Goal: Task Accomplishment & Management: Use online tool/utility

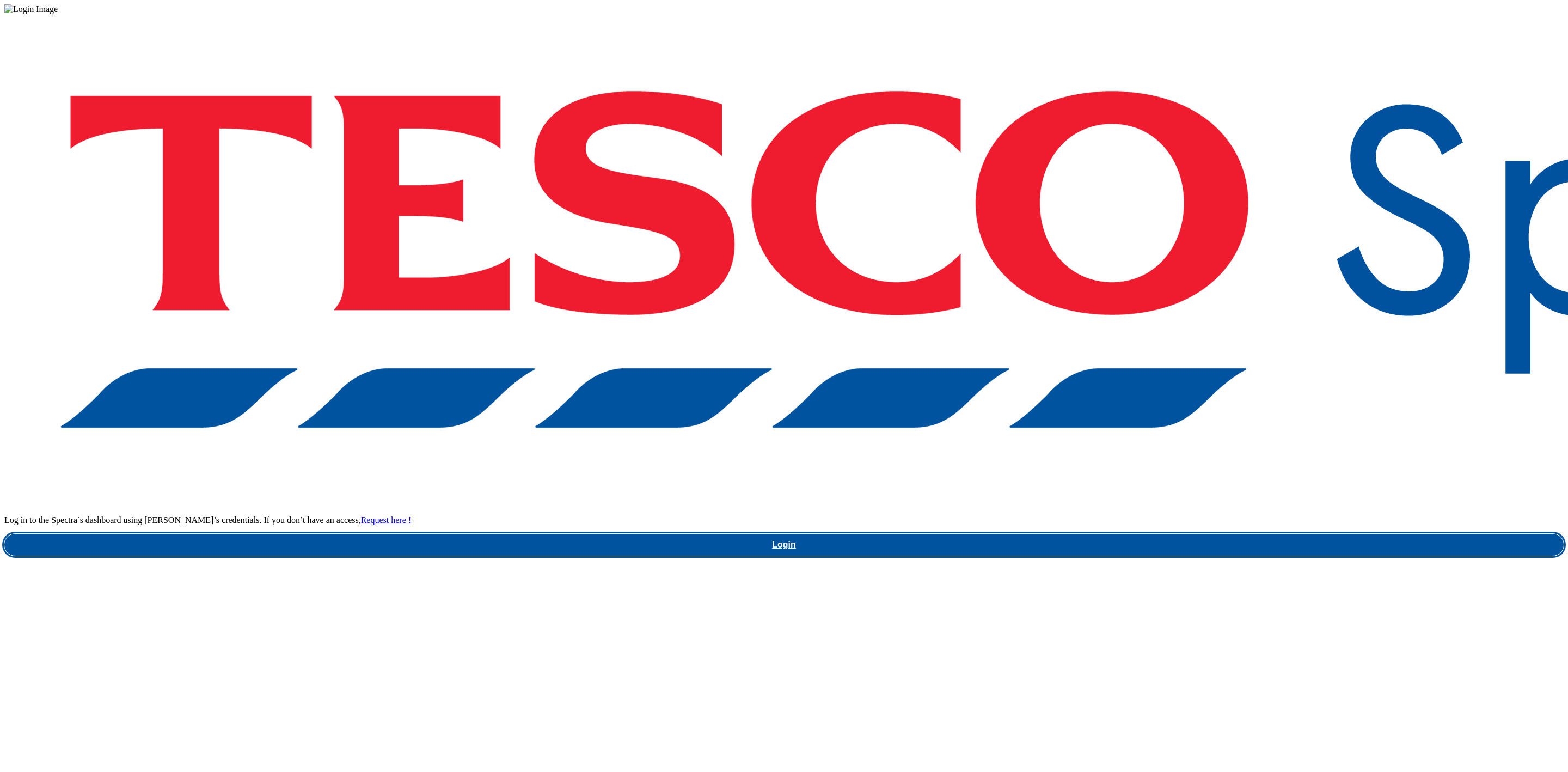
click at [1094, 533] on link "Login" at bounding box center [784, 544] width 1560 height 22
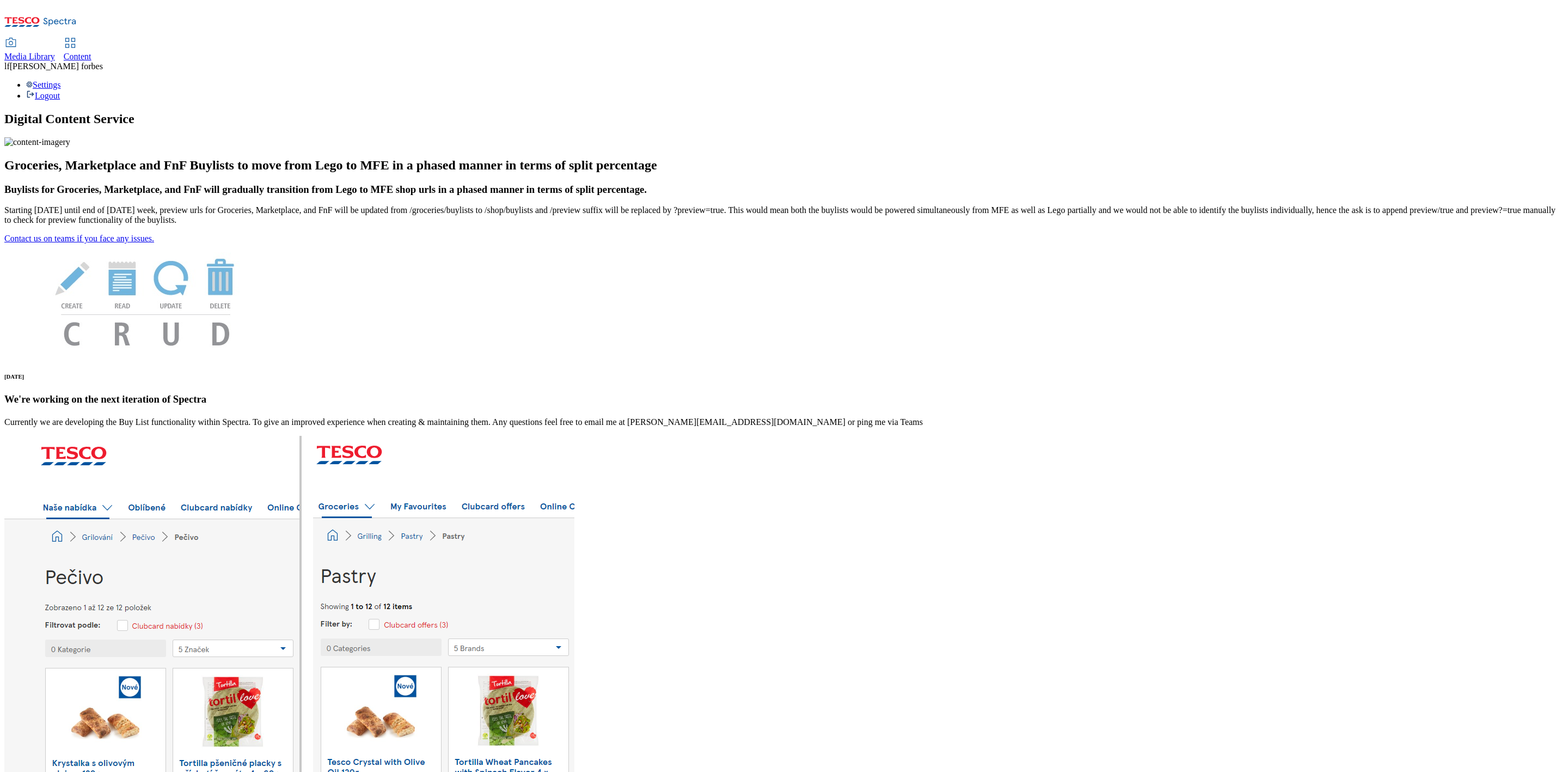
click at [92, 52] on span "Content" at bounding box center [77, 56] width 28 height 9
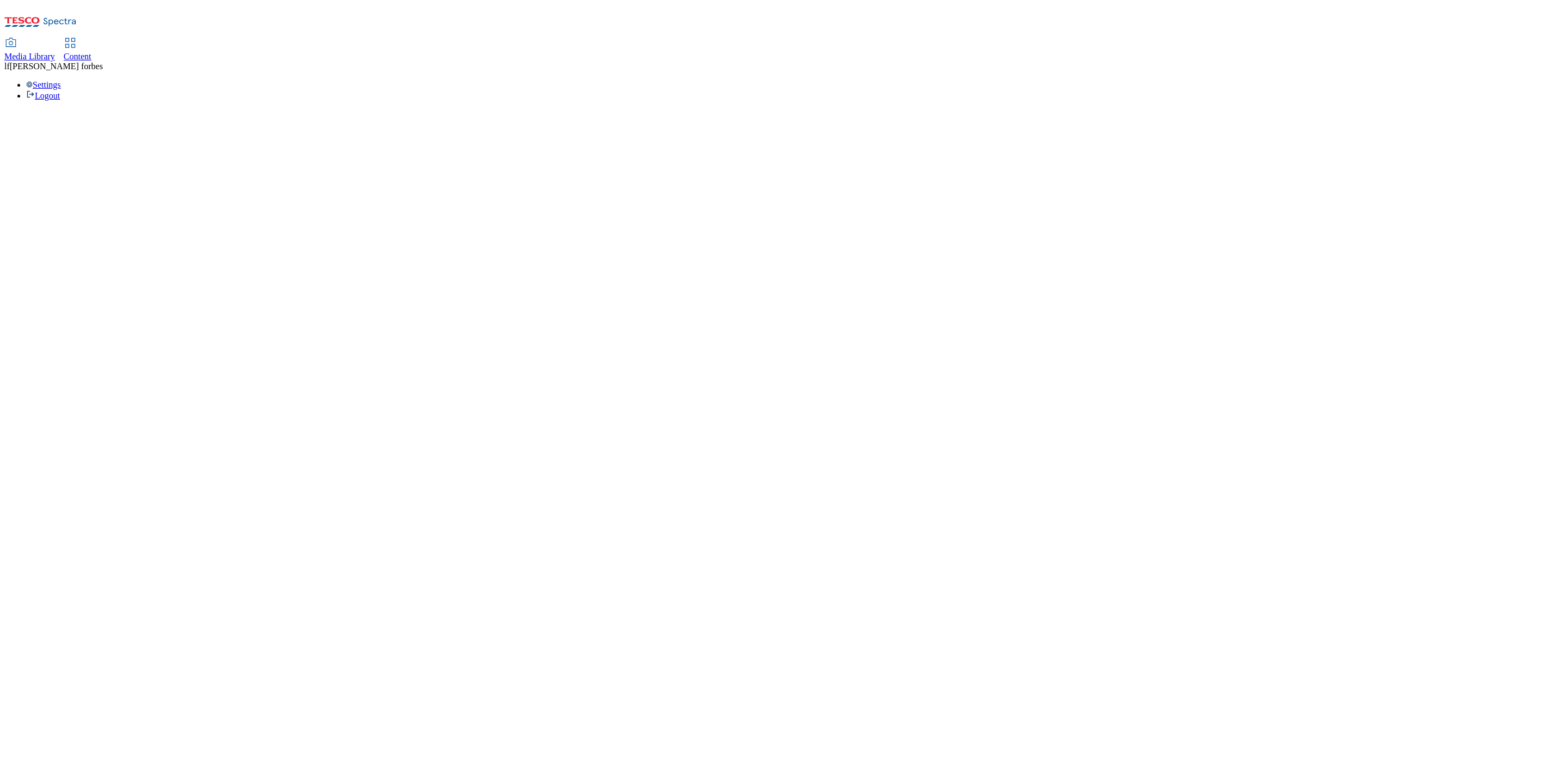
select select "ghs-uk"
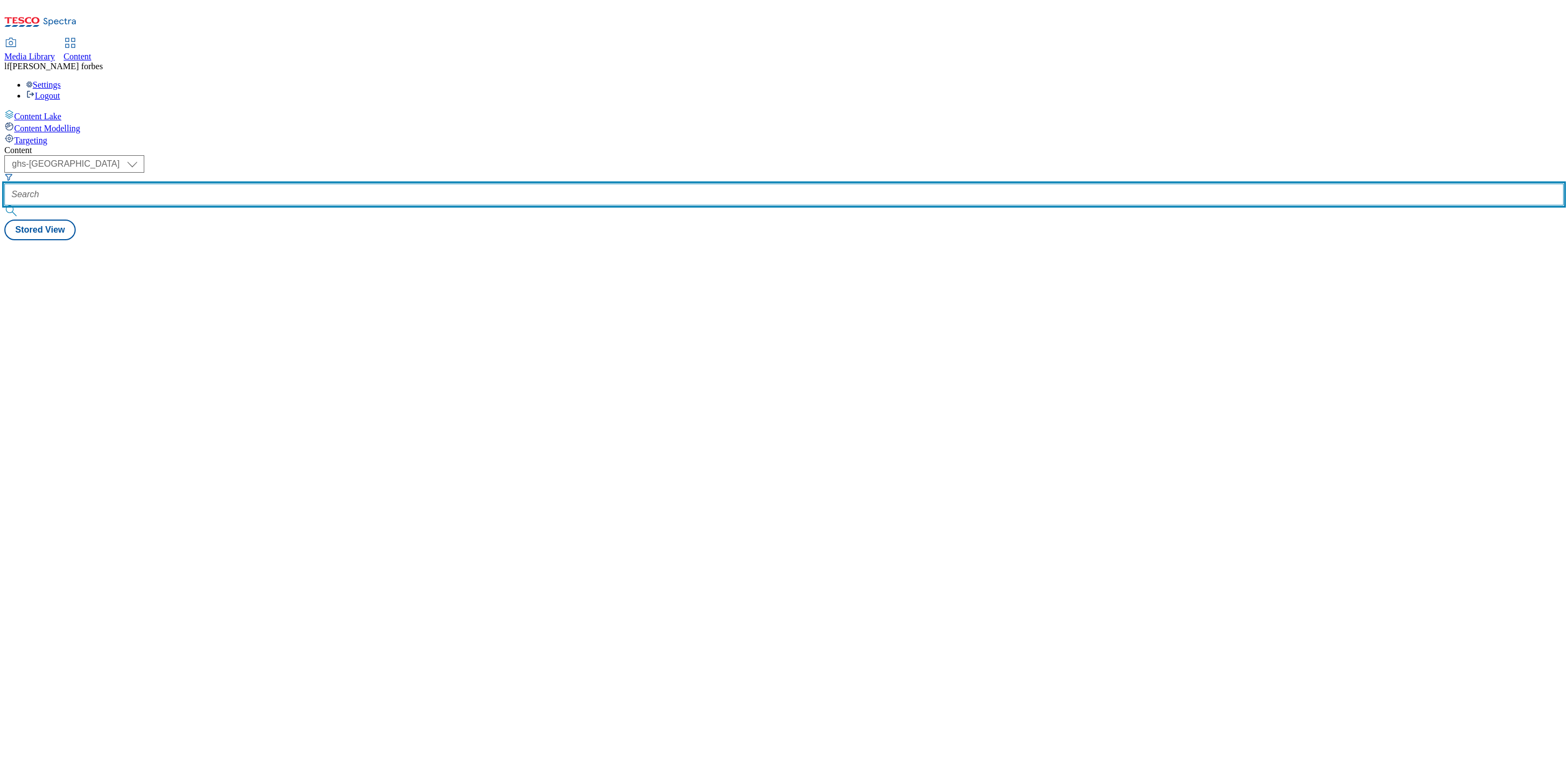
drag, startPoint x: 265, startPoint y: 83, endPoint x: 257, endPoint y: 88, distance: 9.4
click at [267, 183] on input "text" at bounding box center [784, 194] width 1560 height 22
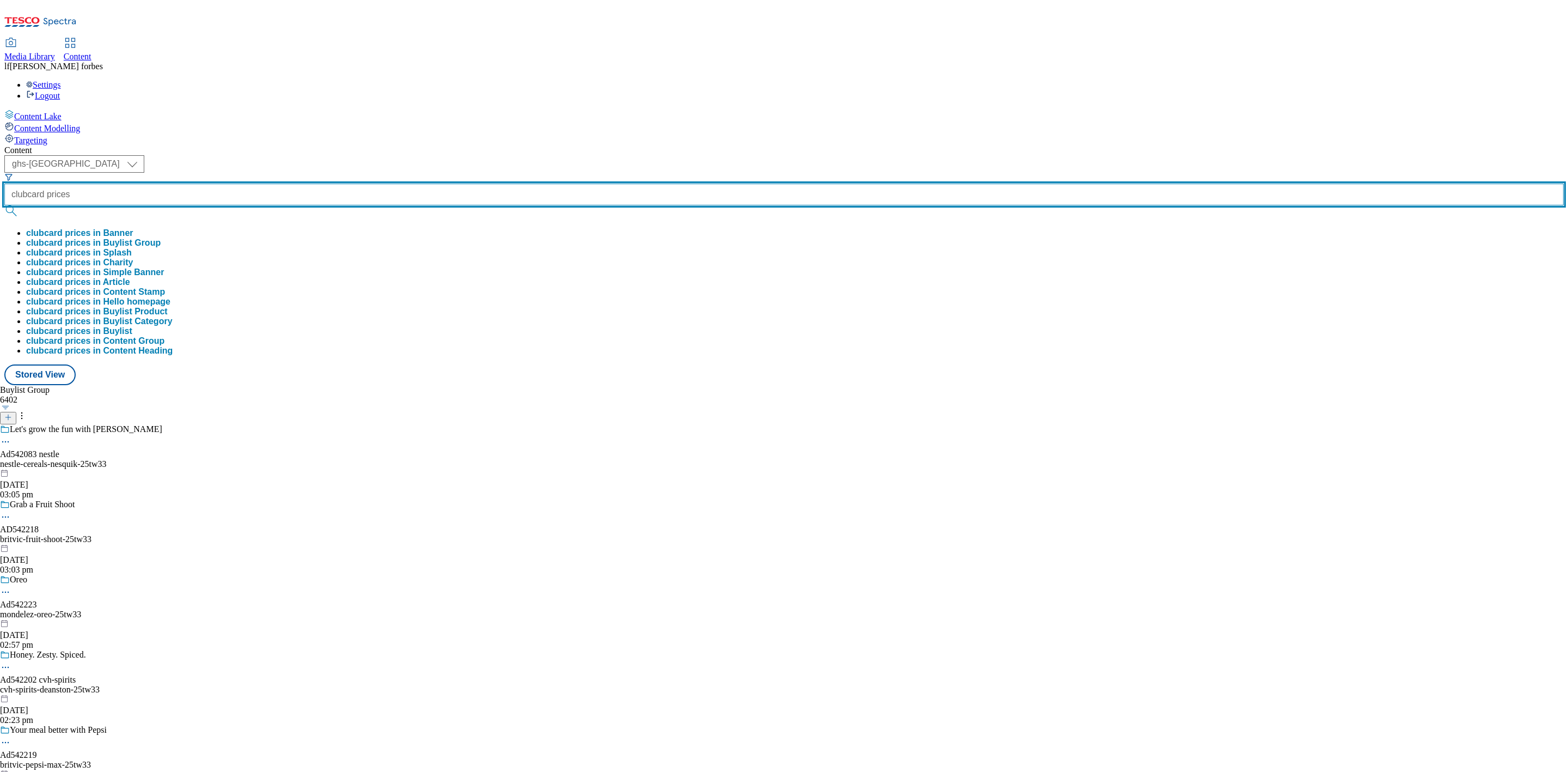
type input "clubcard prices"
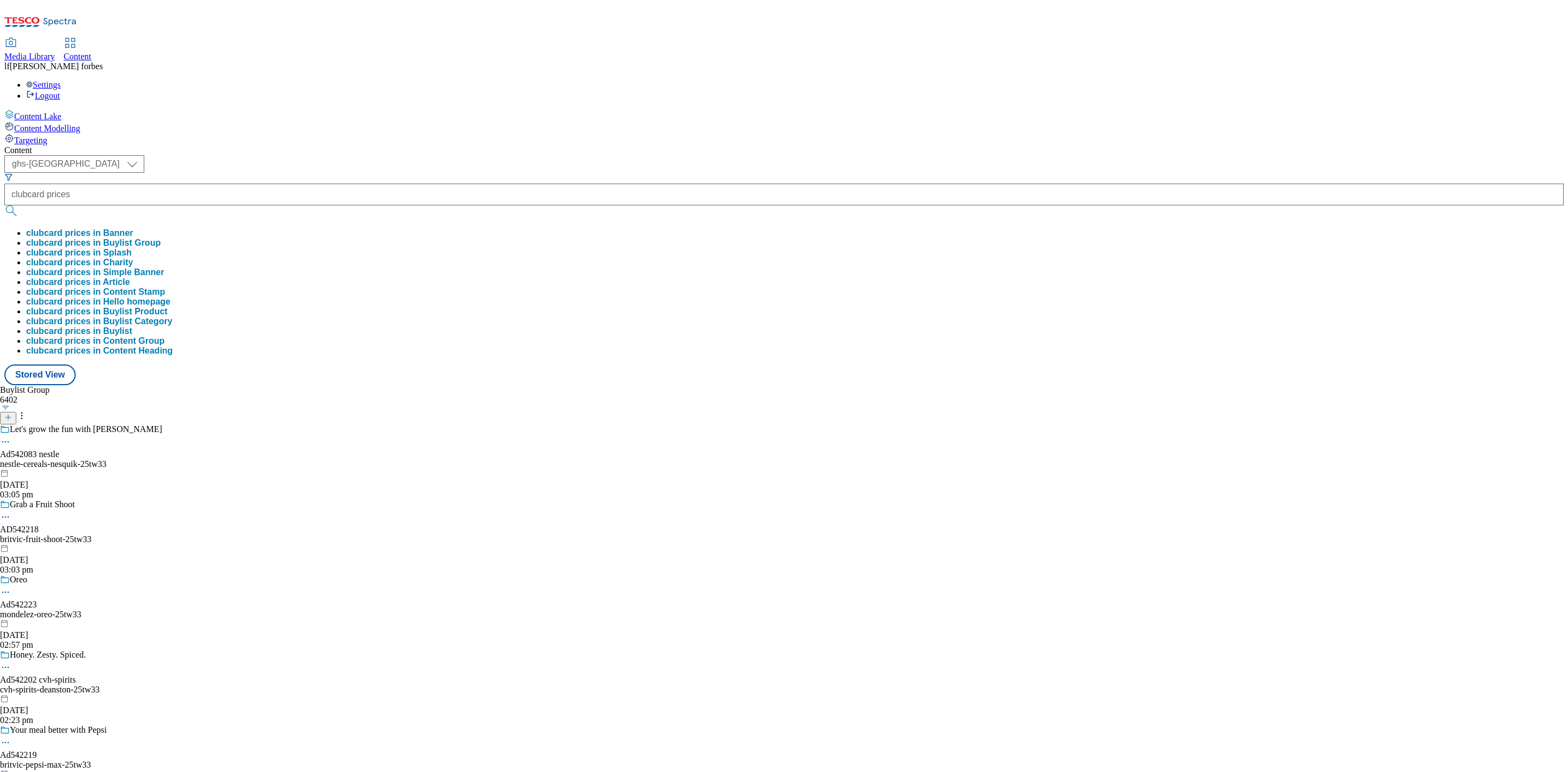
click at [20, 205] on button "submit" at bounding box center [12, 210] width 15 height 11
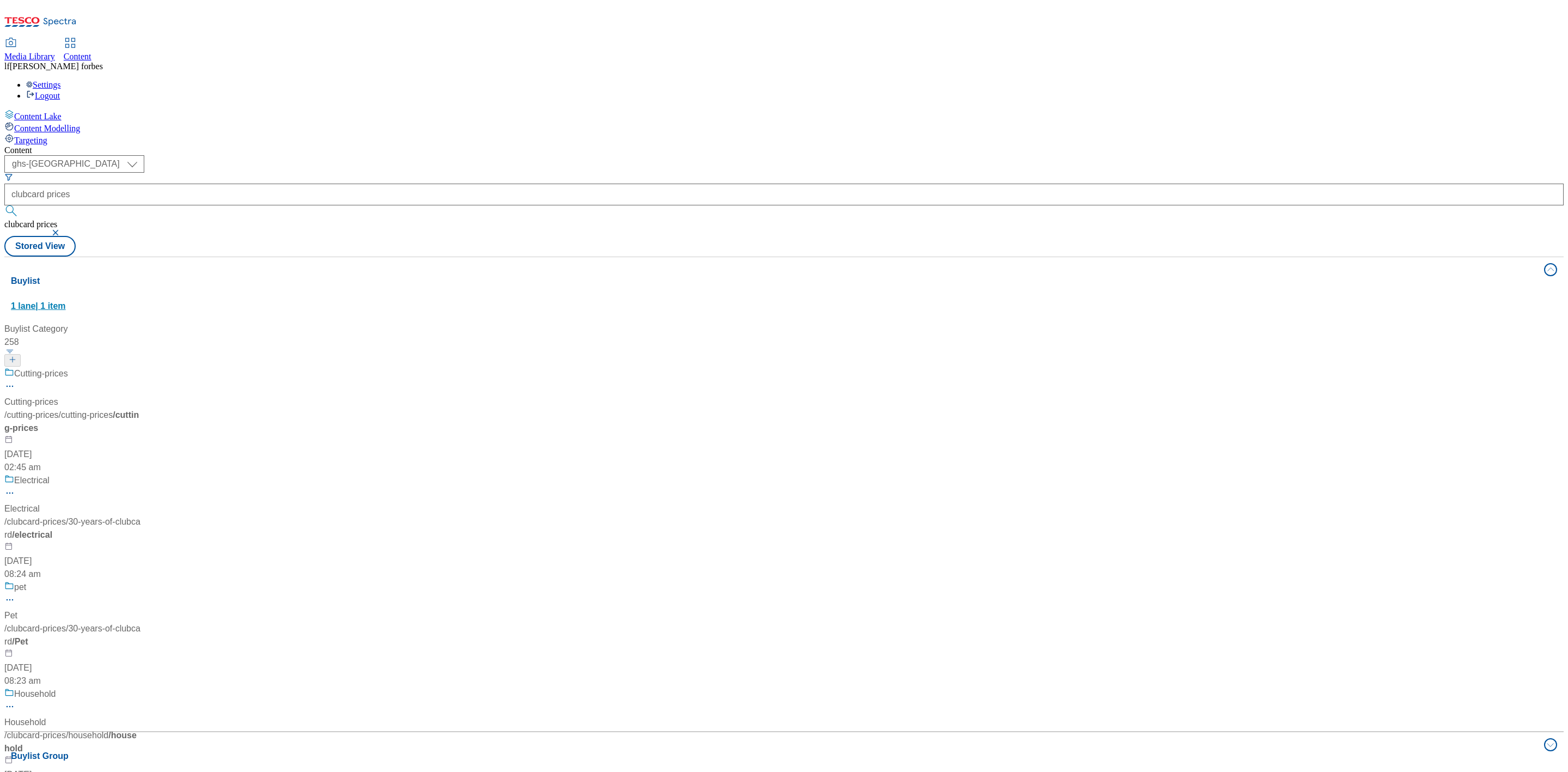
click at [190, 275] on div "Buylist 1 lane | 1 item" at bounding box center [774, 293] width 1526 height 37
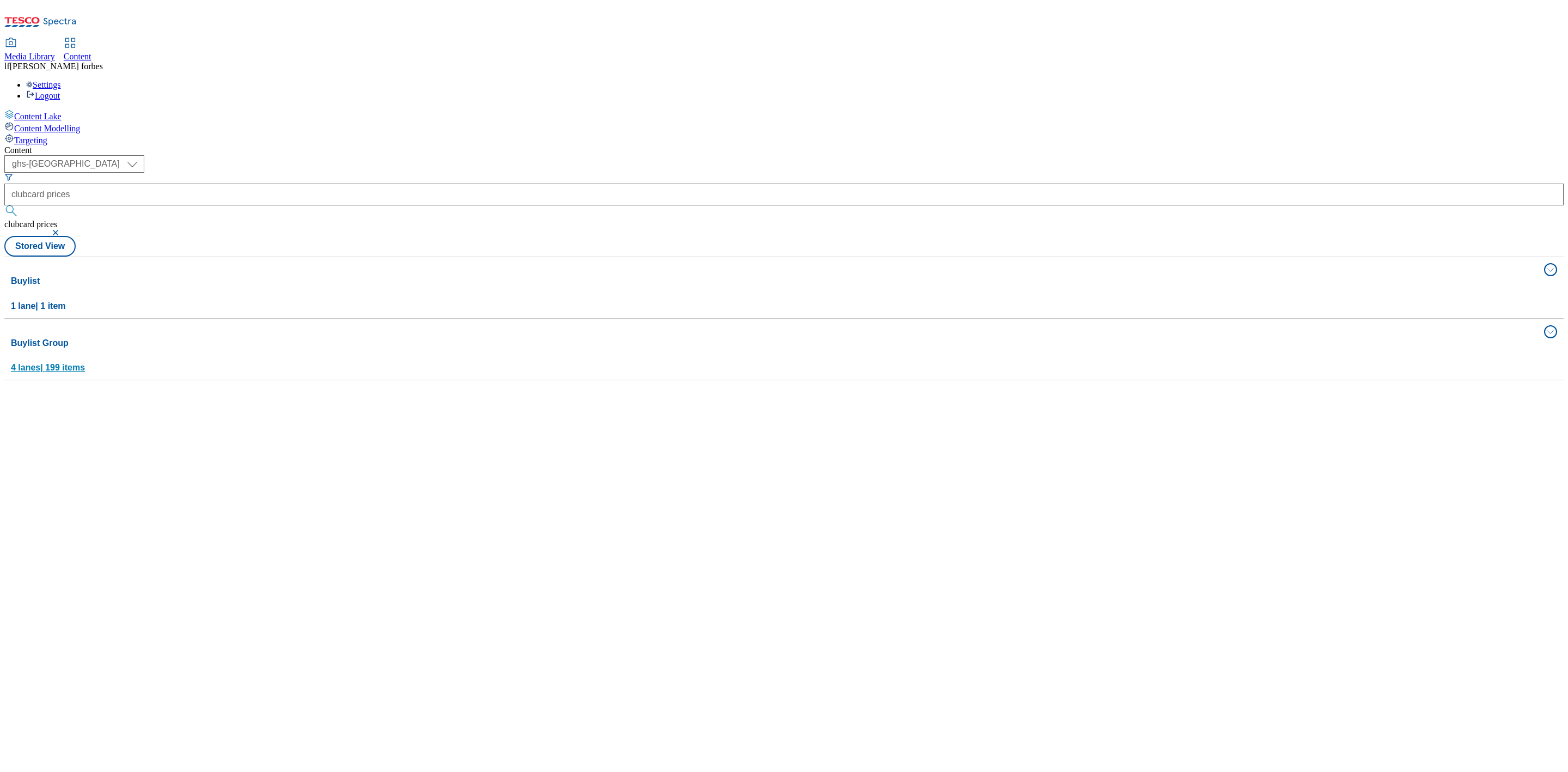
click at [190, 337] on h4 "Buylist Group" at bounding box center [774, 343] width 1526 height 13
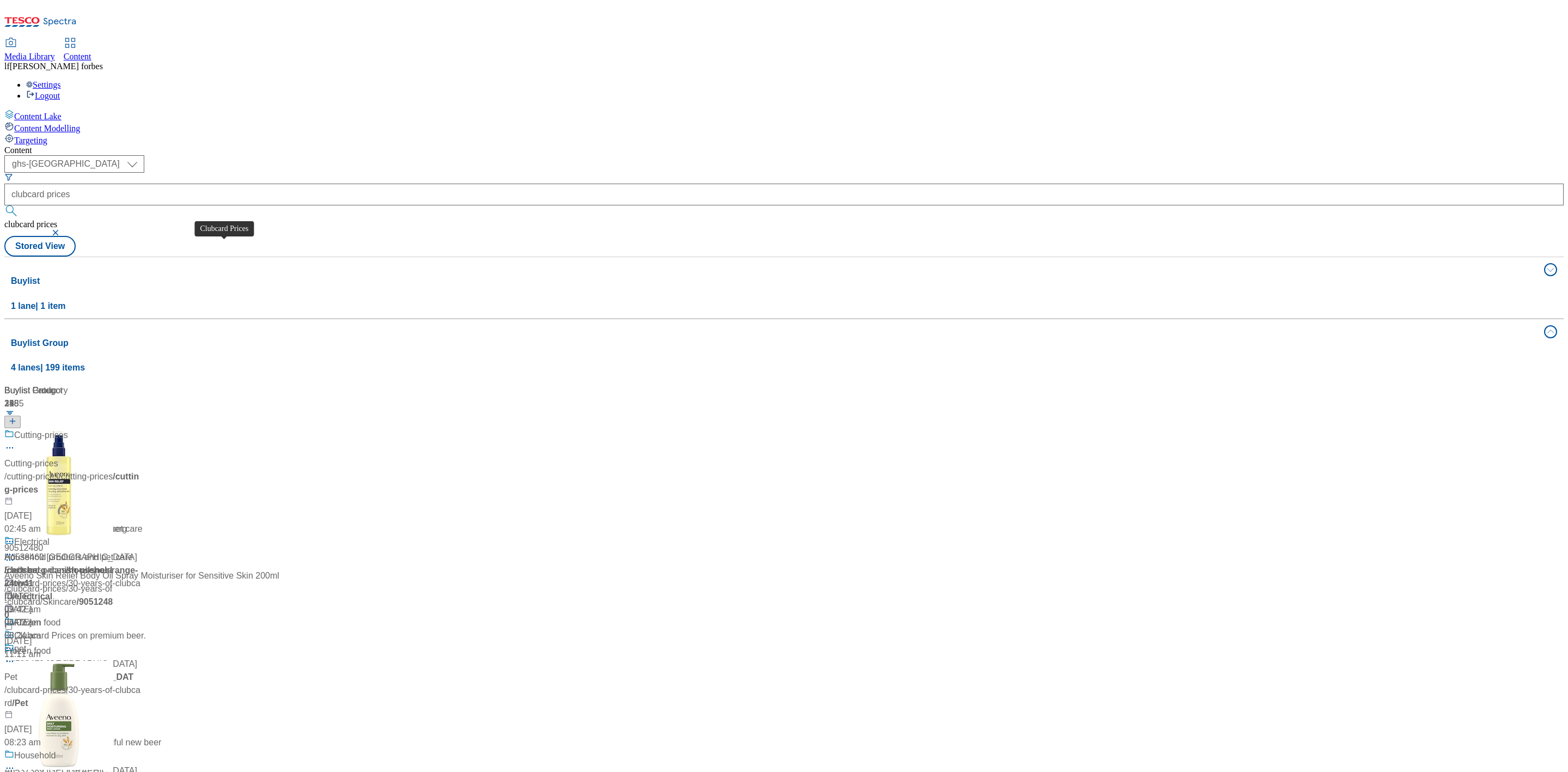
click at [75, 429] on div "Clubcard Prices" at bounding box center [45, 435] width 62 height 13
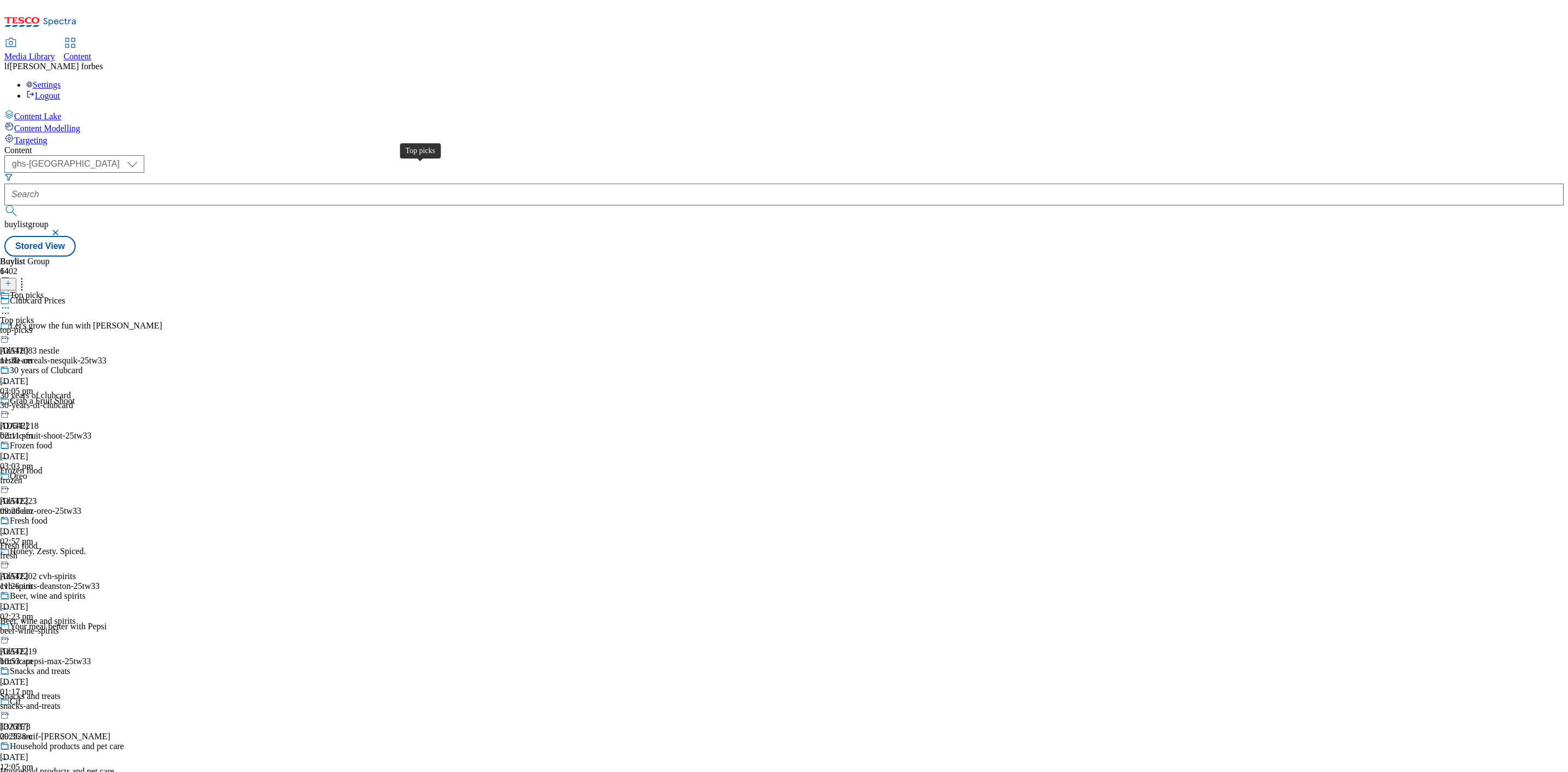
click at [44, 290] on div "Top picks" at bounding box center [26, 295] width 34 height 10
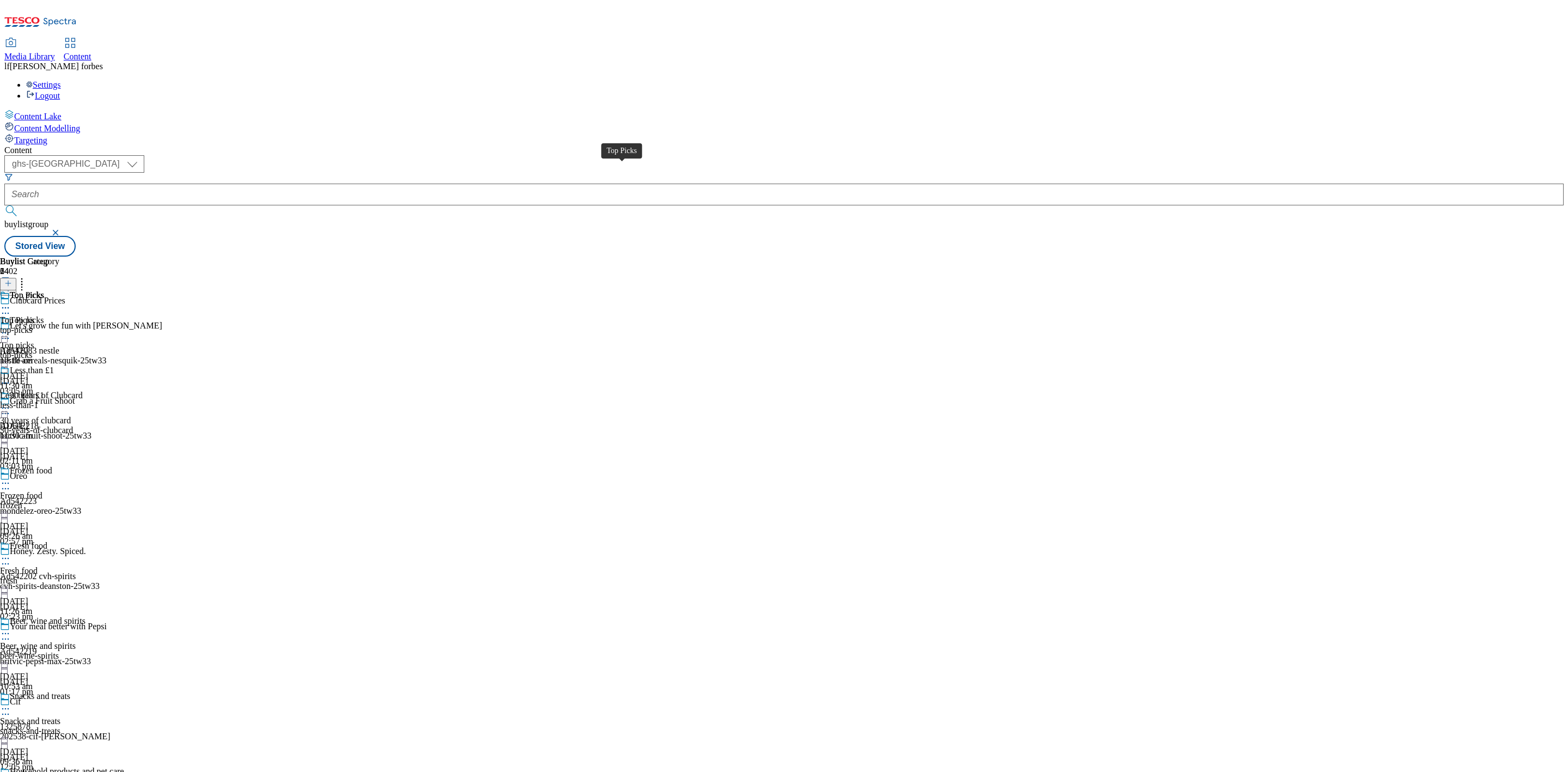
click at [44, 290] on div "Top Picks" at bounding box center [27, 295] width 34 height 10
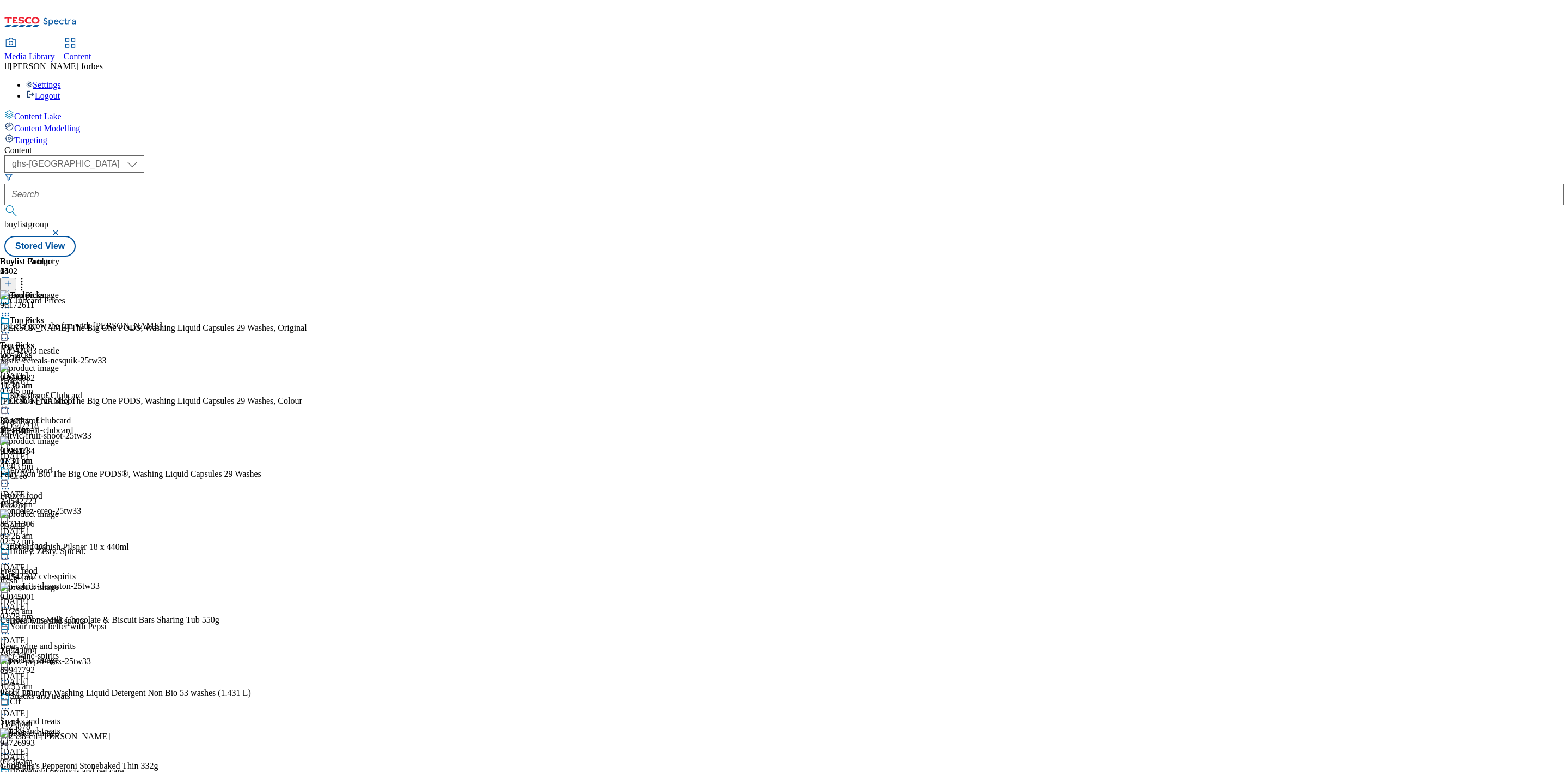
click at [11, 327] on icon at bounding box center [5, 333] width 11 height 11
click at [69, 452] on span "Un-publish" at bounding box center [51, 455] width 34 height 8
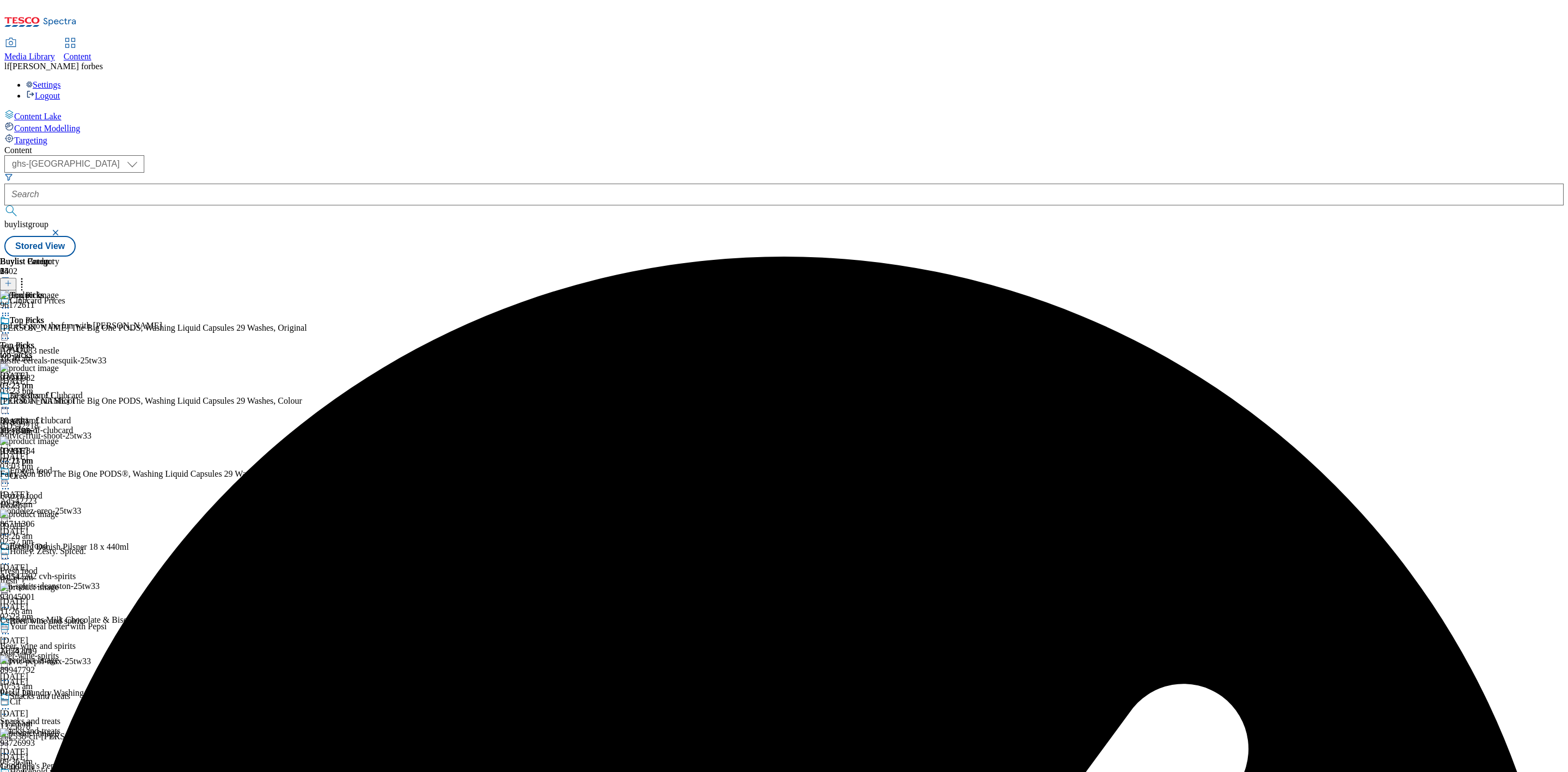
click at [59, 327] on div at bounding box center [29, 334] width 59 height 13
click at [70, 415] on span "Un-preview" at bounding box center [52, 418] width 36 height 8
click at [12, 279] on icon at bounding box center [8, 283] width 7 height 7
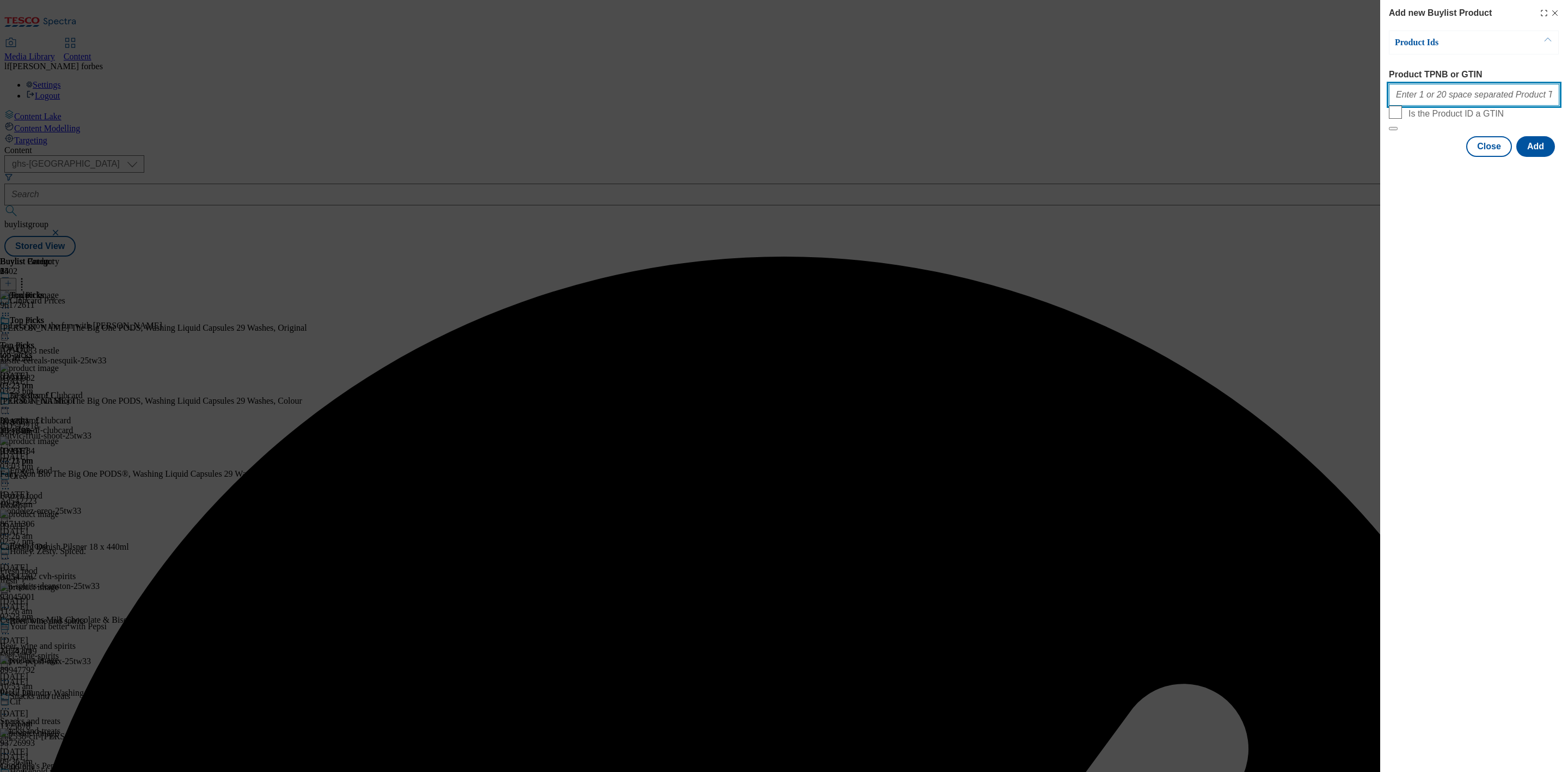
click at [1475, 102] on input "Product TPNB or GTIN" at bounding box center [1475, 94] width 170 height 22
paste input "93042760 93097814"
type input "93042760 93097814"
click at [1537, 157] on button "Add" at bounding box center [1535, 146] width 39 height 21
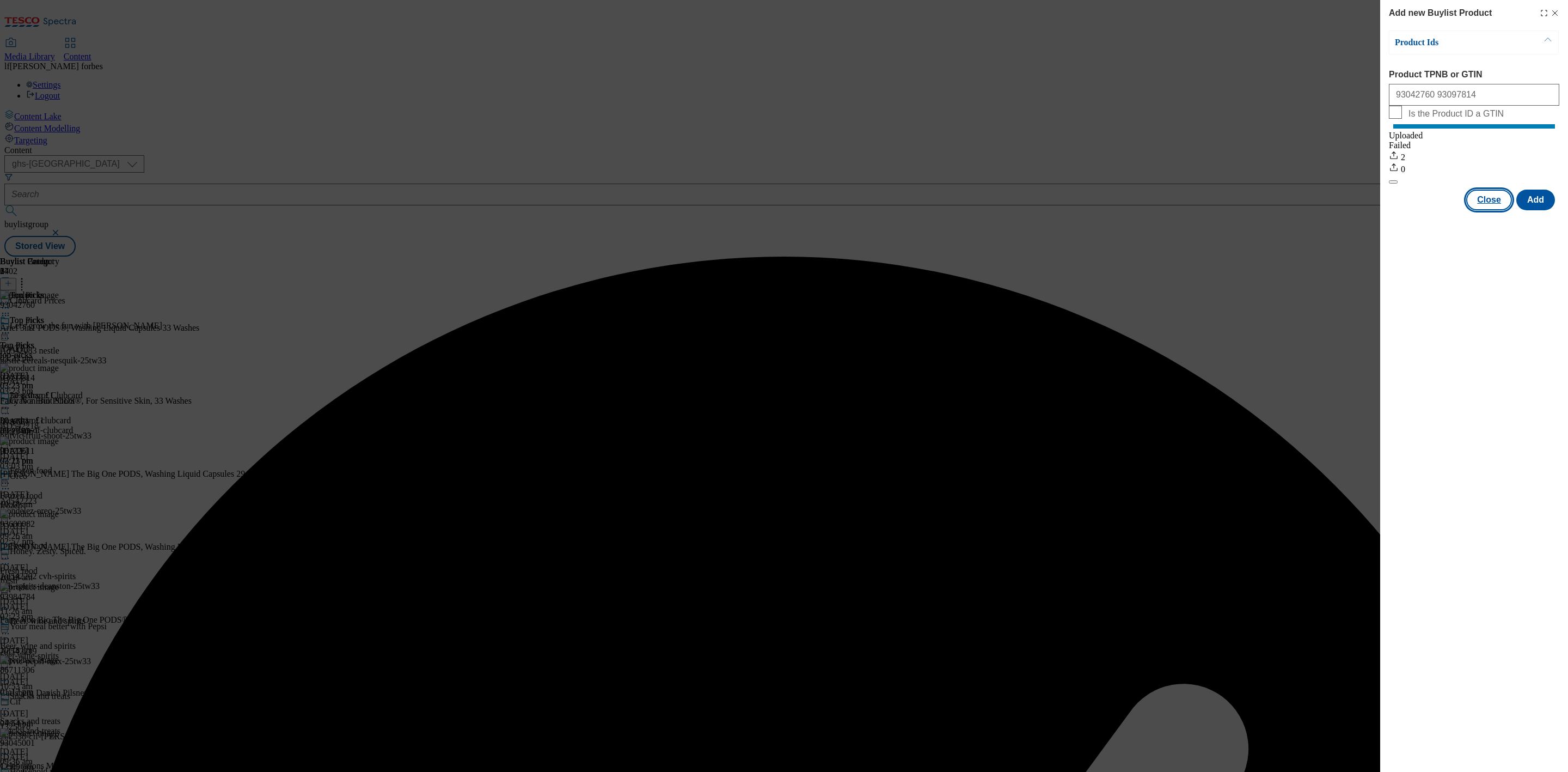
click at [1501, 210] on button "Close" at bounding box center [1489, 200] width 45 height 21
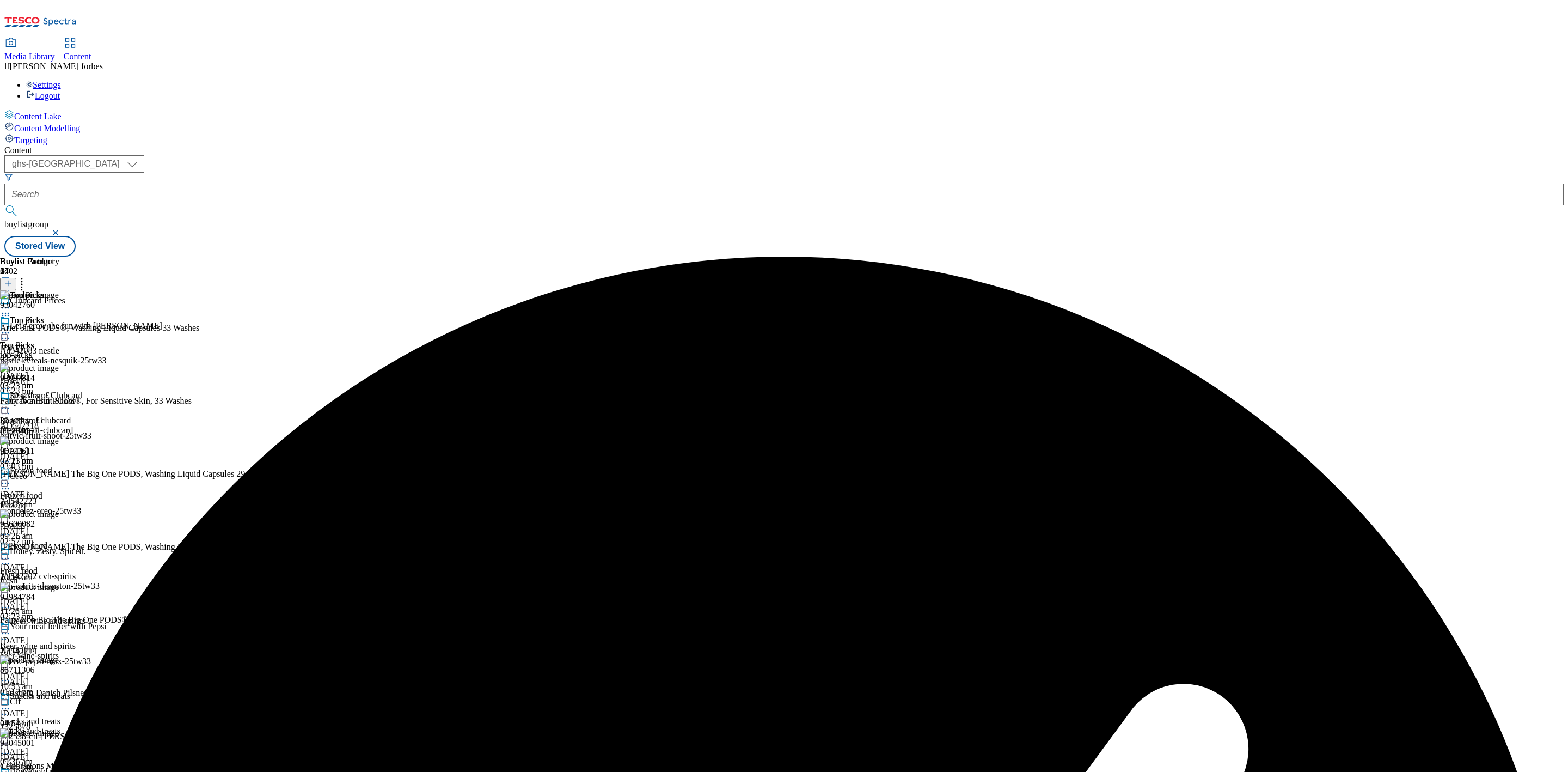
click at [27, 276] on icon at bounding box center [22, 281] width 11 height 11
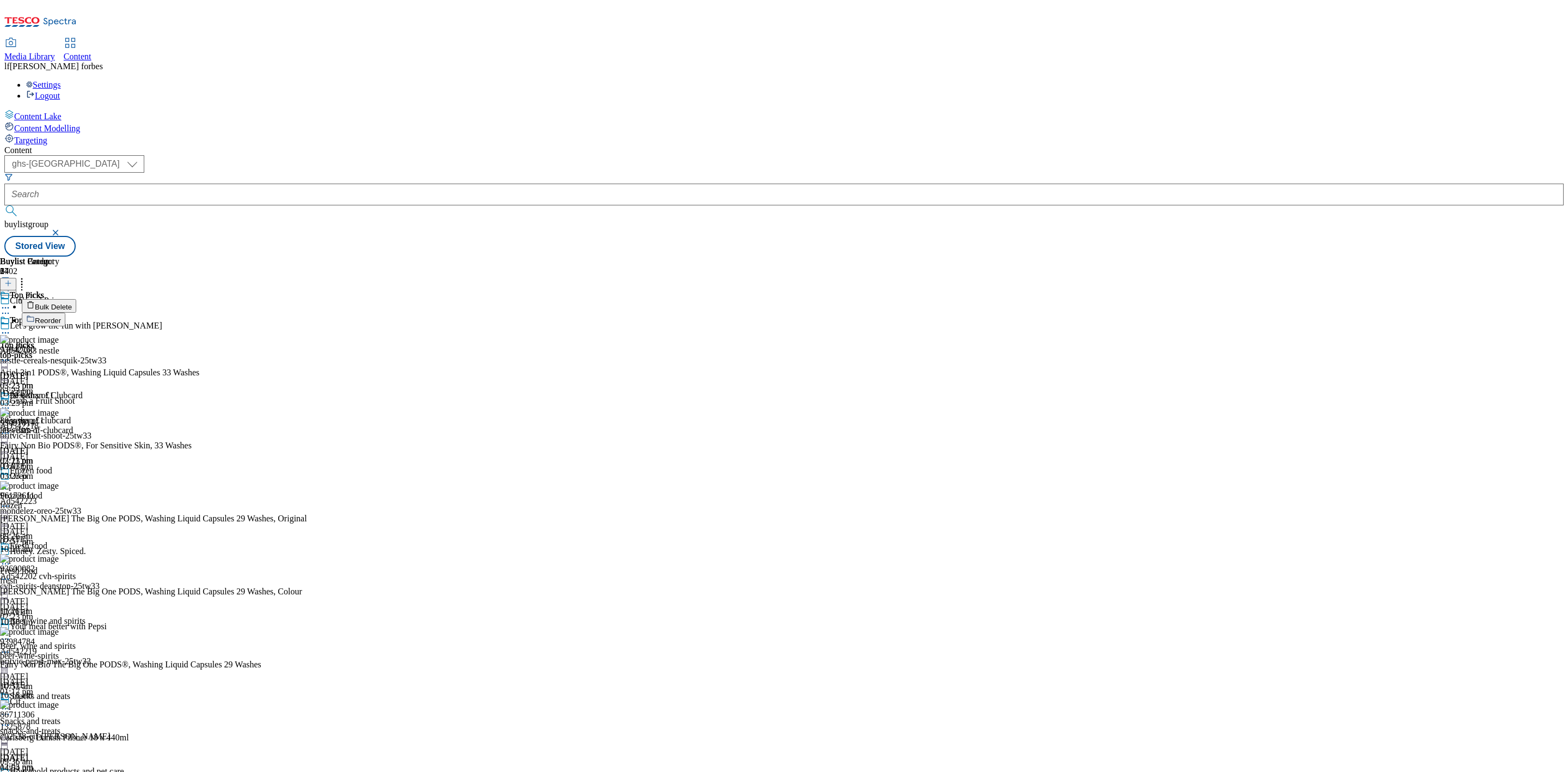
click at [65, 313] on button "Reorder" at bounding box center [44, 319] width 44 height 14
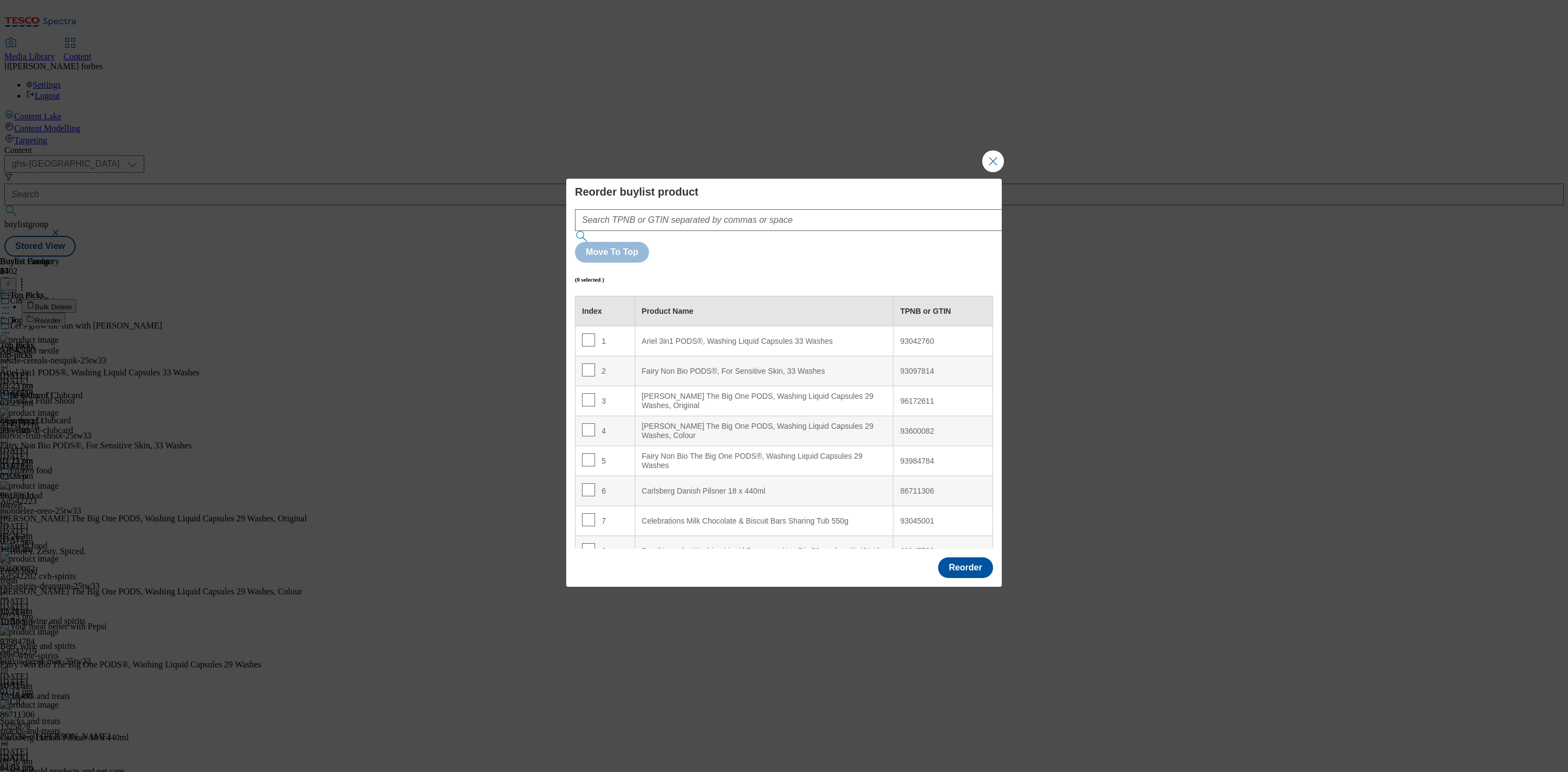
click at [693, 337] on div "Ariel 3in1 PODS®, Washing Liquid Capsules 33 Washes" at bounding box center [765, 341] width 245 height 10
click at [587, 333] on input "Modal" at bounding box center [589, 339] width 13 height 13
checkbox input "true"
click at [584, 363] on input "Modal" at bounding box center [589, 369] width 13 height 13
checkbox input "true"
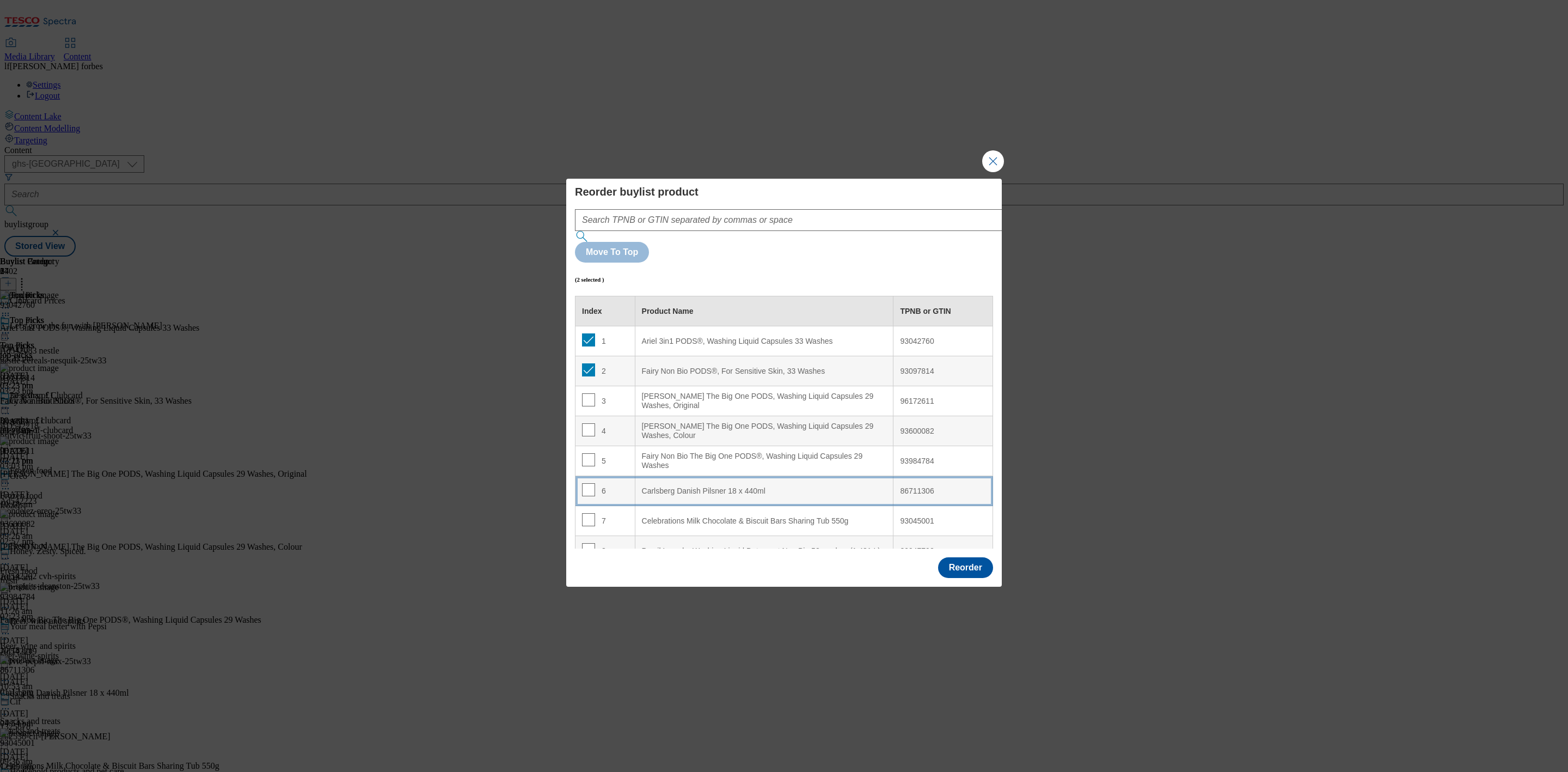
click at [680, 476] on 440ml "Carlsberg Danish Pilsner 18 x 440ml" at bounding box center [764, 491] width 258 height 30
click at [968, 557] on button "Reorder" at bounding box center [965, 567] width 55 height 21
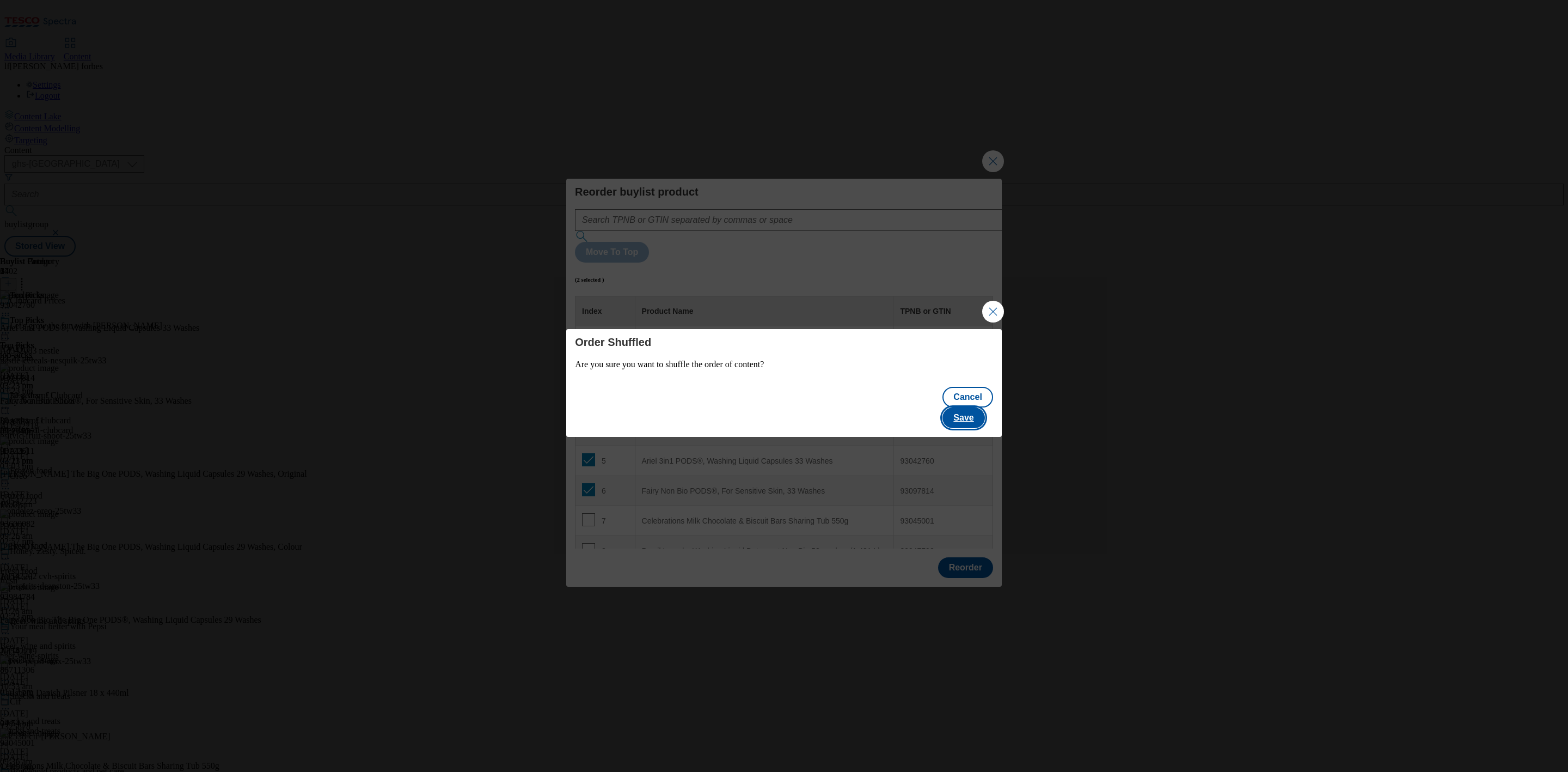
click at [969, 407] on button "Save" at bounding box center [963, 417] width 42 height 21
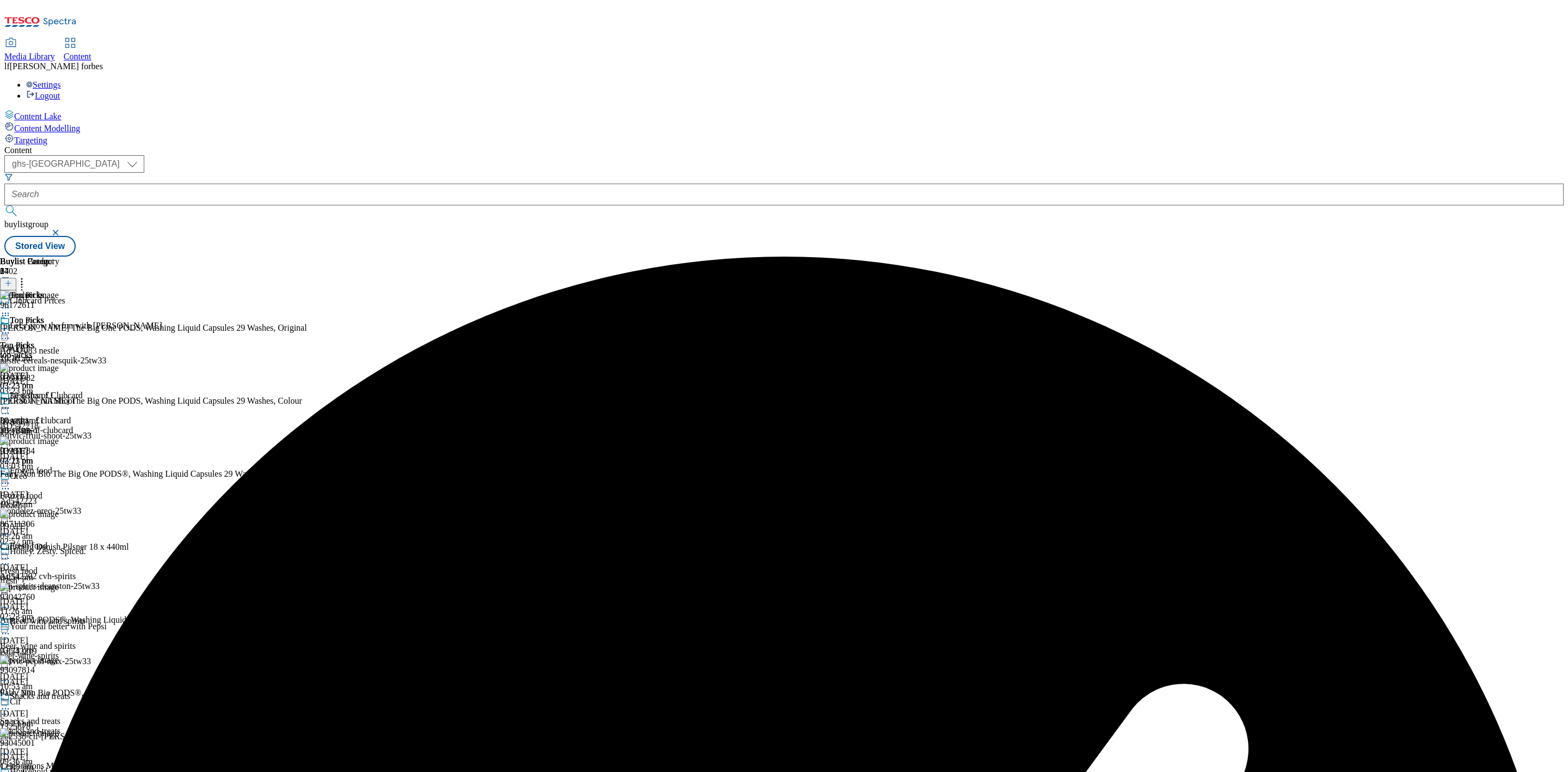
click at [27, 276] on icon at bounding box center [22, 281] width 11 height 11
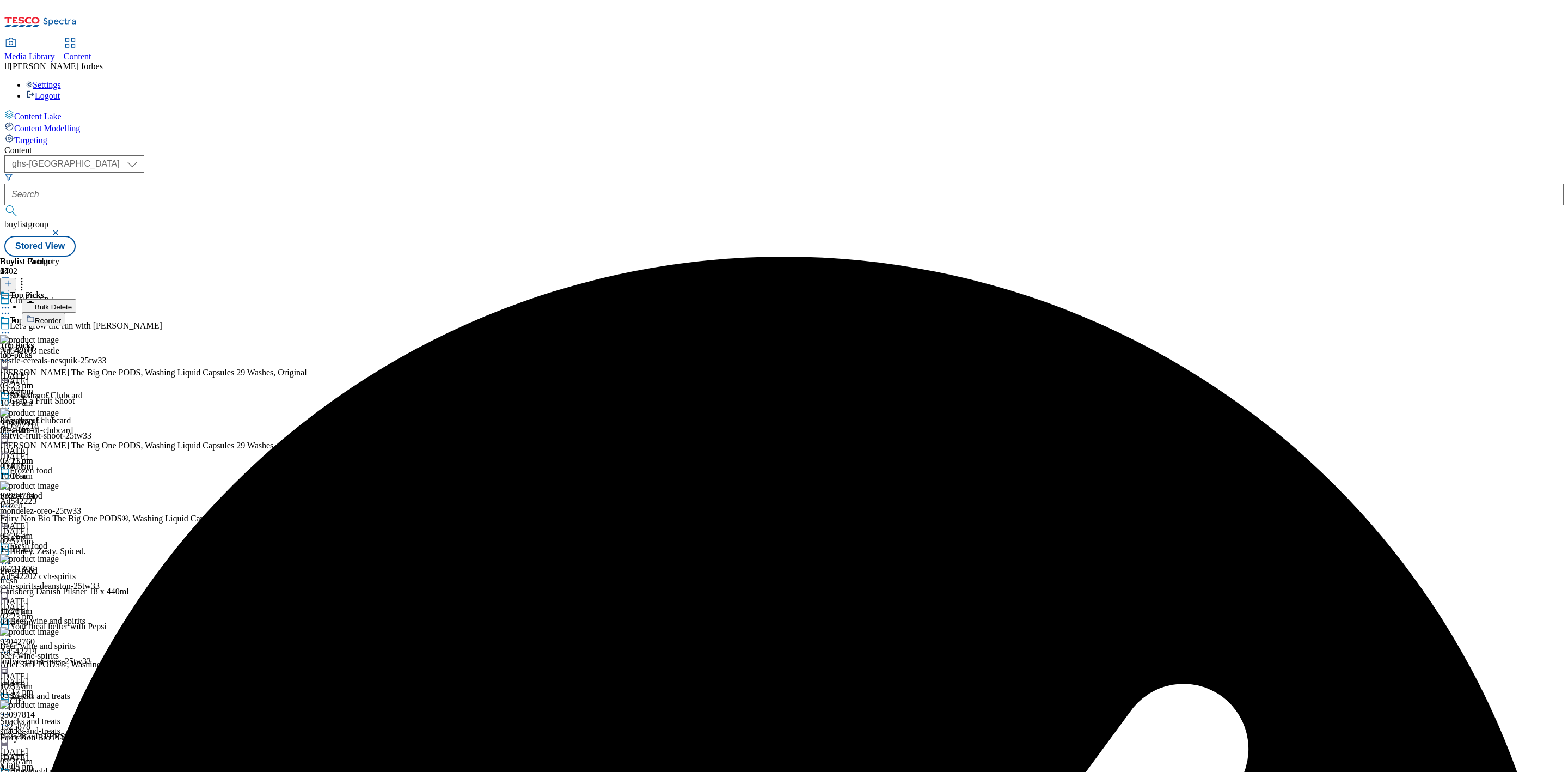
click at [65, 313] on button "Reorder" at bounding box center [44, 319] width 44 height 14
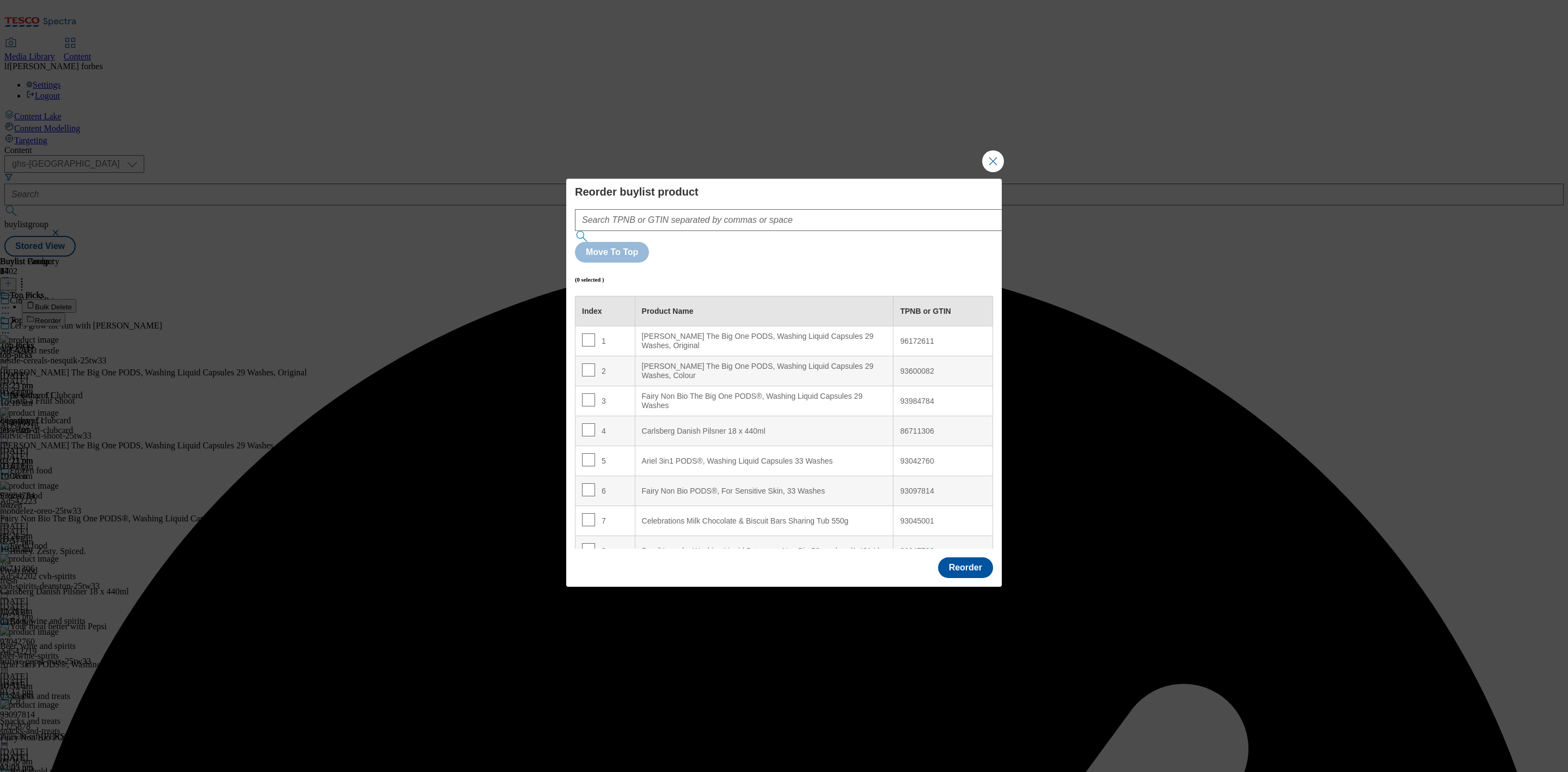
click at [671, 456] on div "Ariel 3in1 PODS®, Washing Liquid Capsules 33 Washes" at bounding box center [765, 461] width 245 height 10
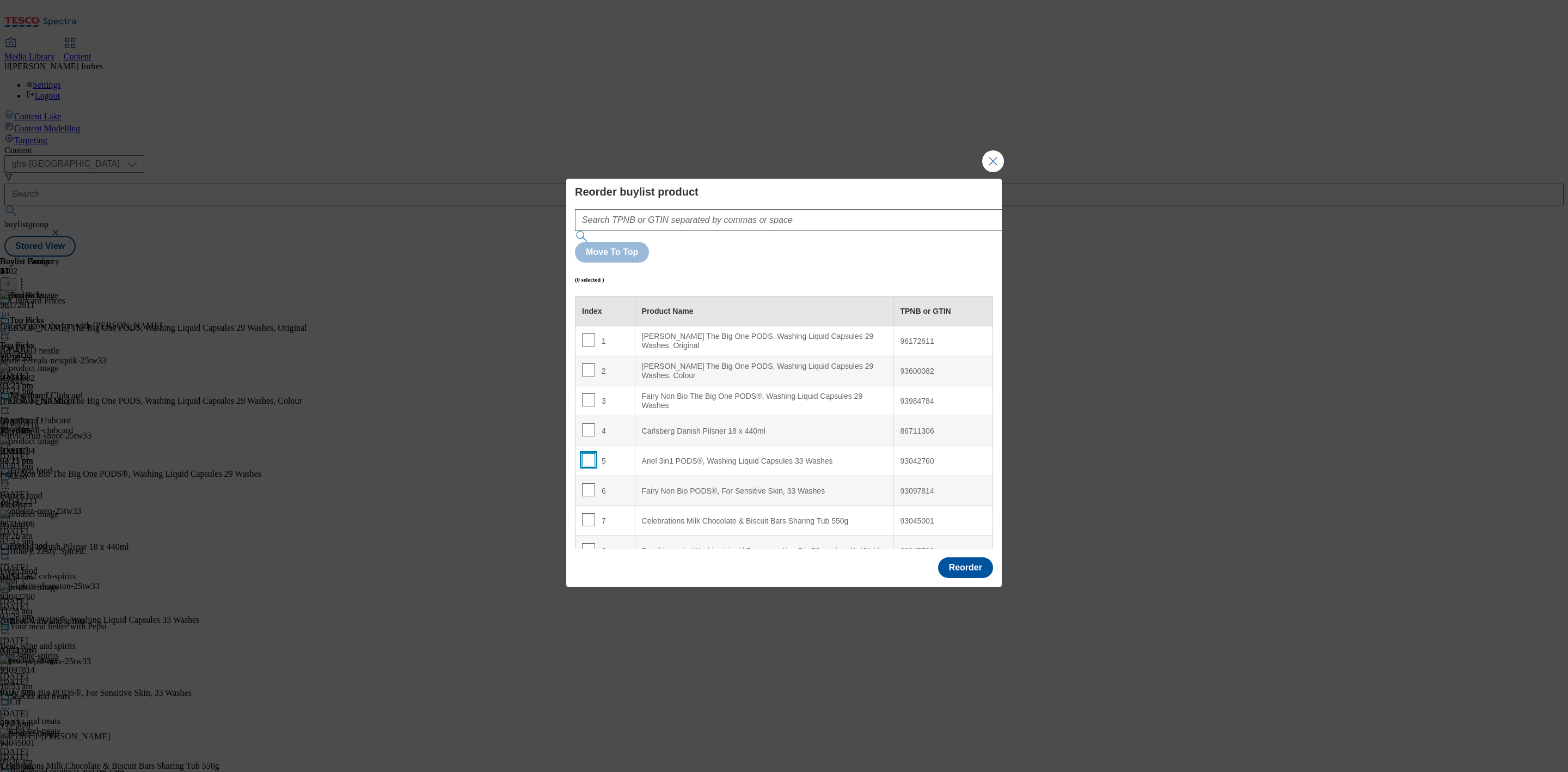
click at [588, 454] on input "Modal" at bounding box center [589, 460] width 13 height 13
checkbox input "true"
click at [590, 484] on input "Modal" at bounding box center [589, 490] width 13 height 13
checkbox input "true"
click at [649, 426] on div "Carlsberg Danish Pilsner 18 x 440ml" at bounding box center [765, 431] width 245 height 10
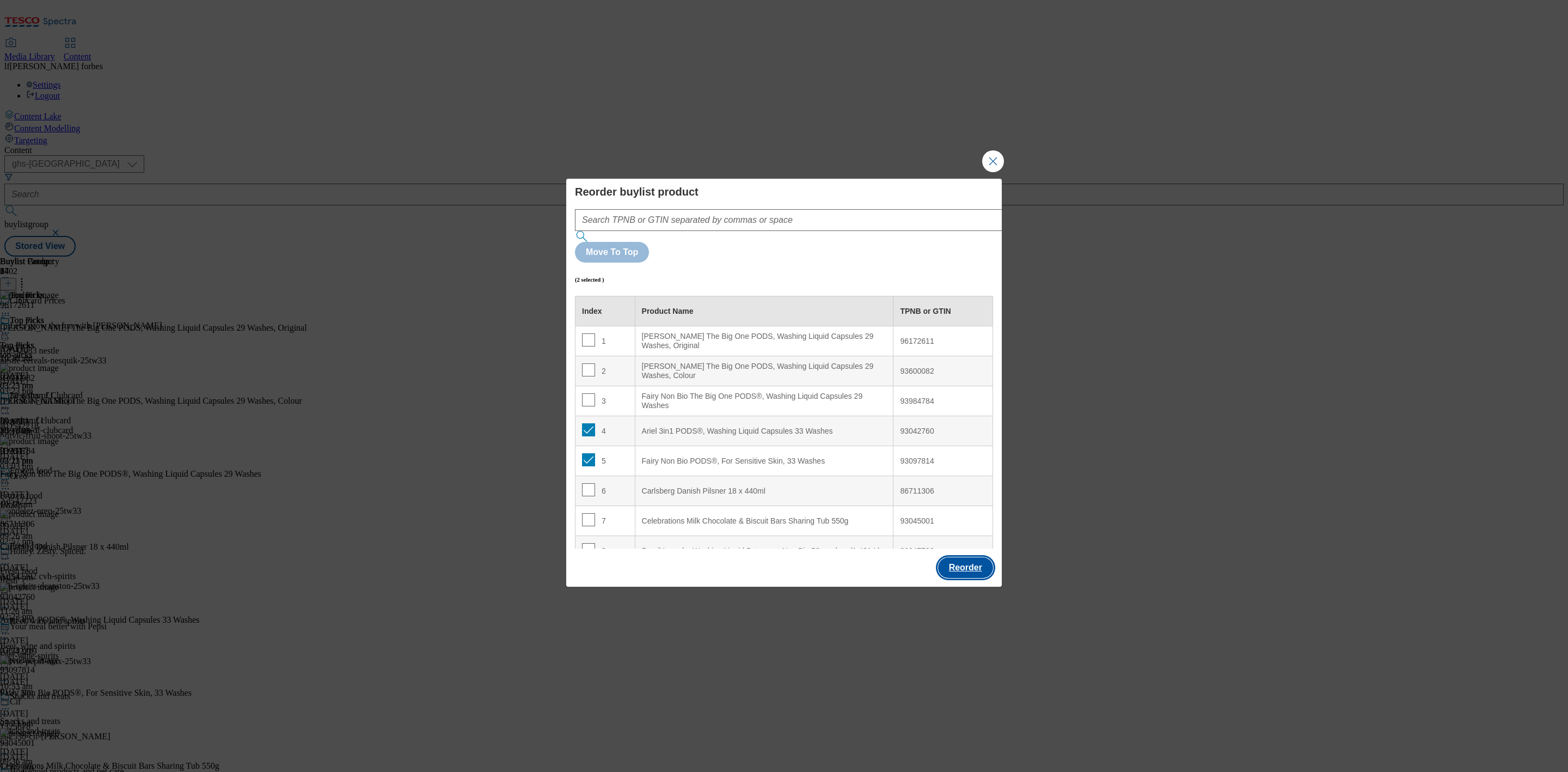
click at [961, 557] on button "Reorder" at bounding box center [965, 567] width 55 height 21
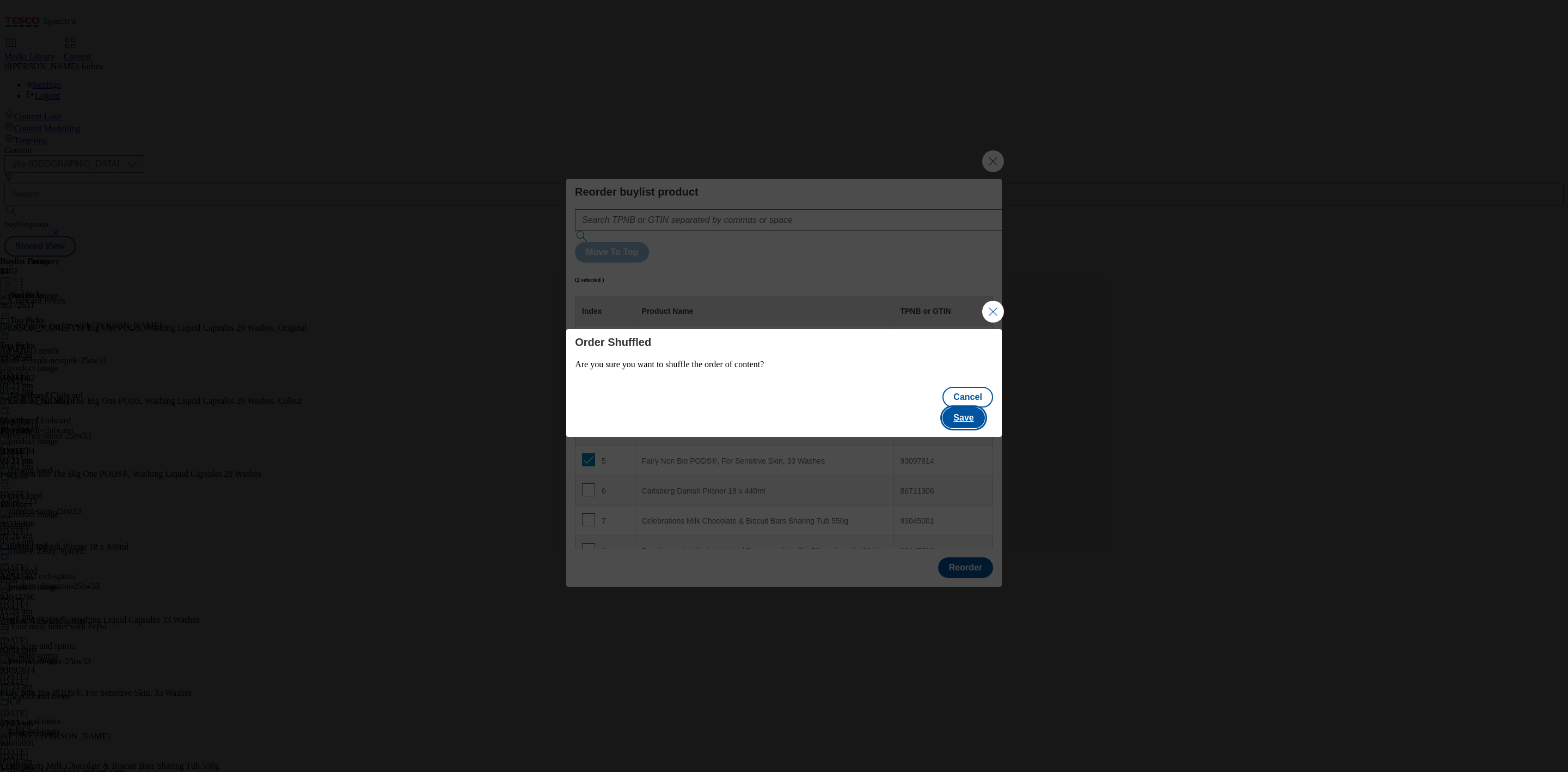
click at [985, 407] on button "Save" at bounding box center [963, 417] width 42 height 21
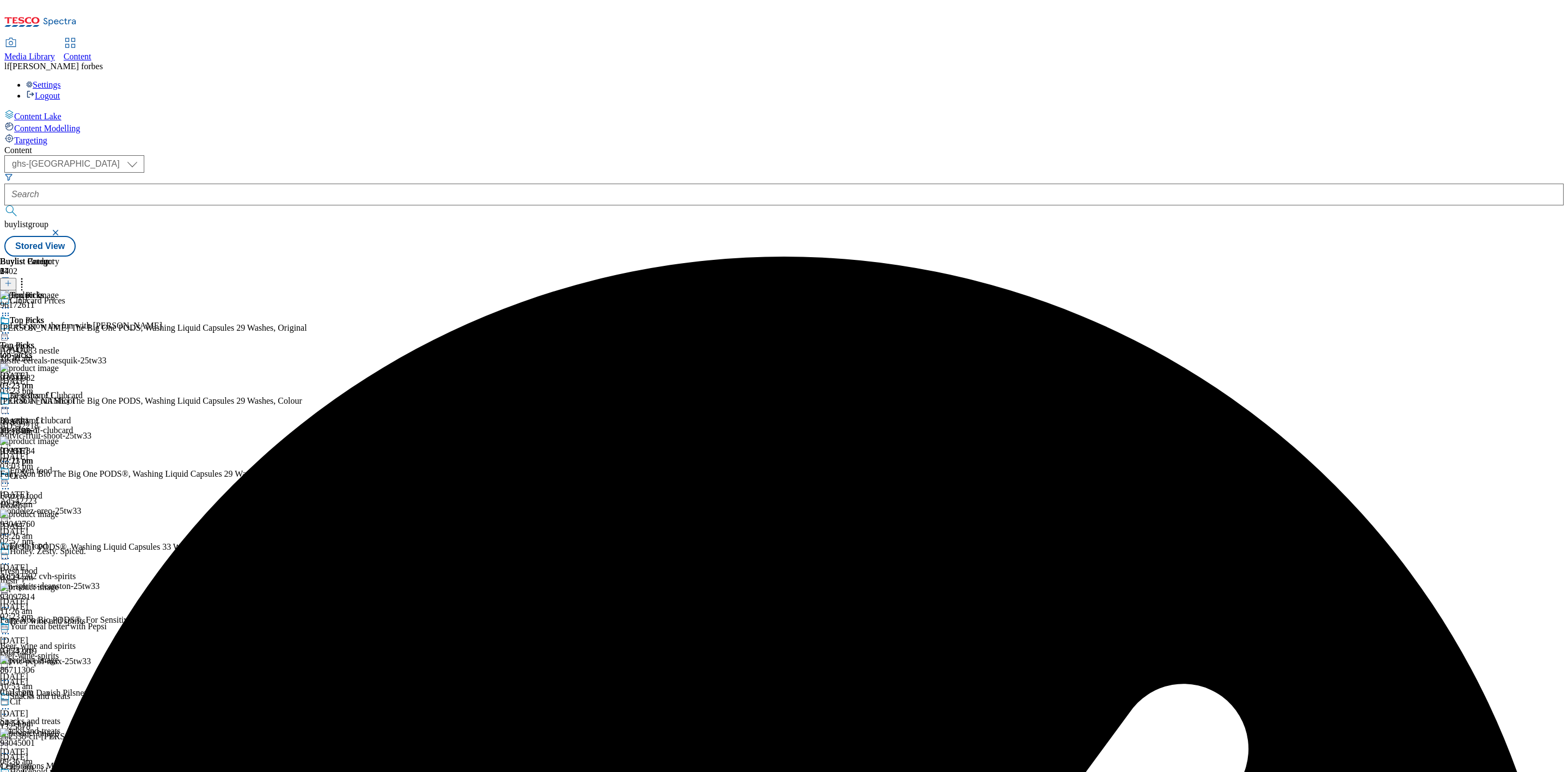
click at [11, 327] on icon at bounding box center [5, 333] width 11 height 11
click at [59, 402] on span "Preview" at bounding box center [46, 406] width 25 height 8
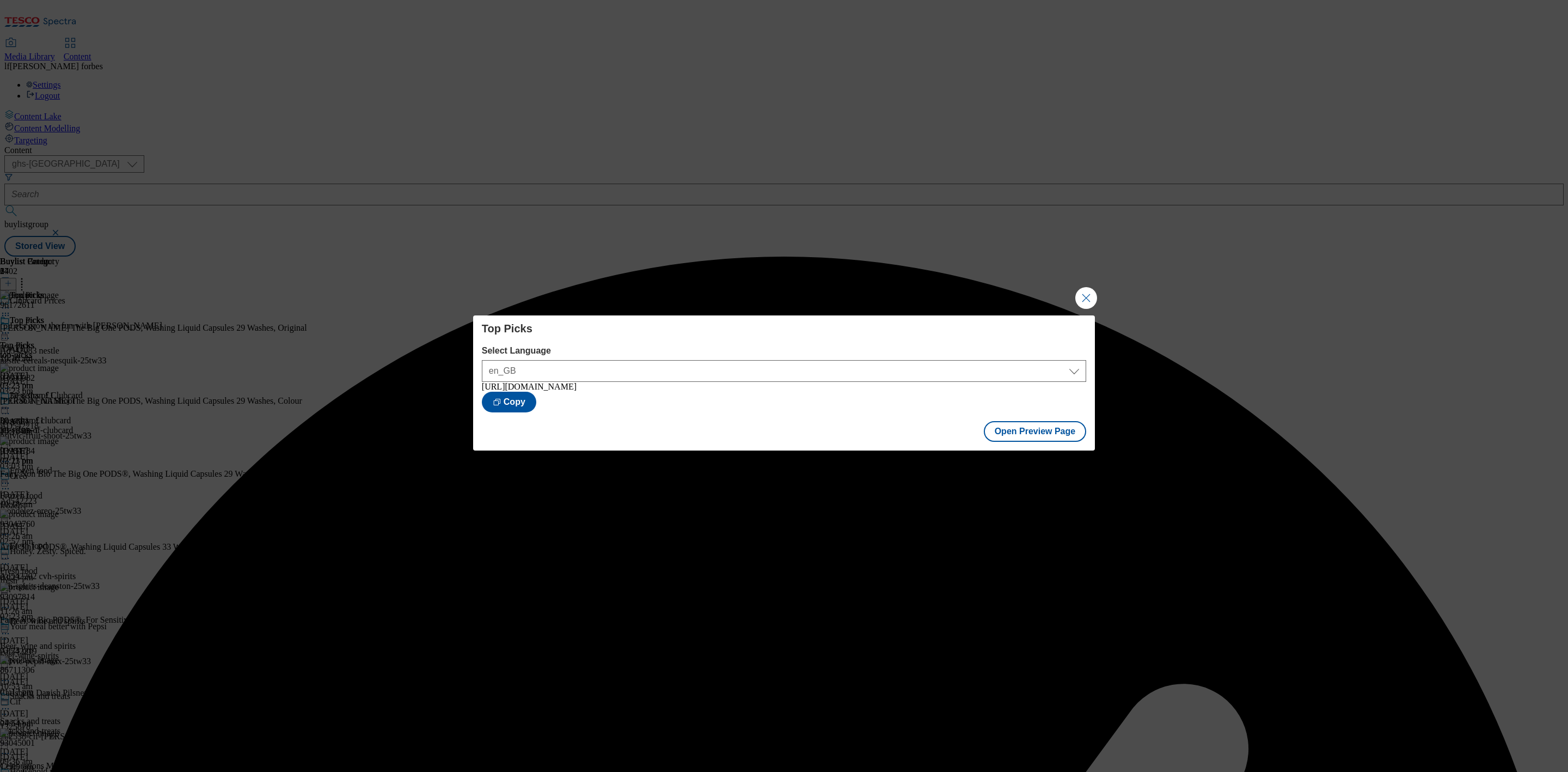
click at [1098, 296] on div "Top Picks Select Language en_GB en_GB https://www.tesco.com/groceries/en-GB/buy…" at bounding box center [784, 386] width 1568 height 772
click at [1086, 294] on button "Close Modal" at bounding box center [1086, 298] width 22 height 22
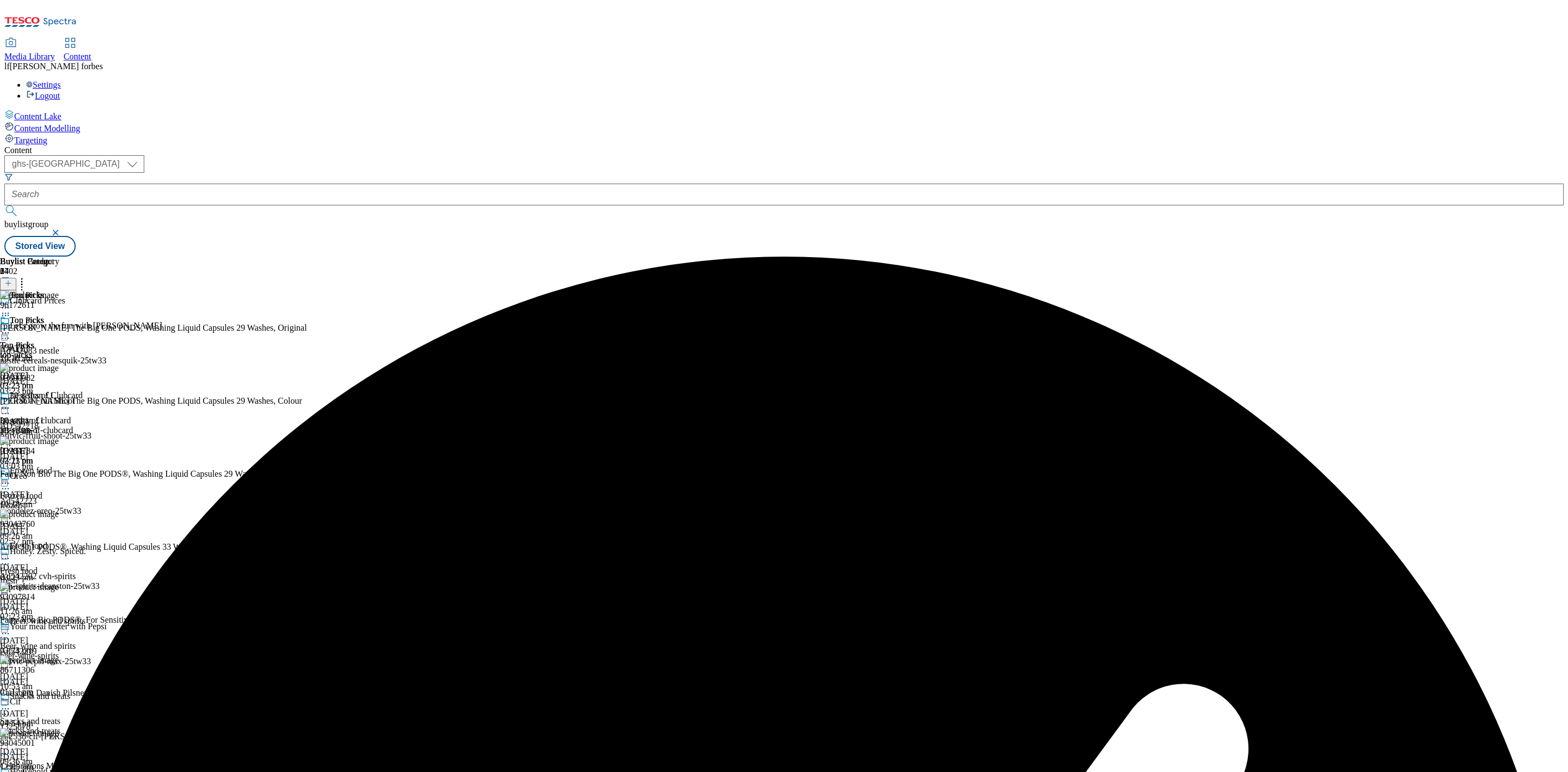
click at [11, 327] on icon at bounding box center [5, 333] width 11 height 11
click at [58, 440] on span "Publish" at bounding box center [45, 444] width 24 height 8
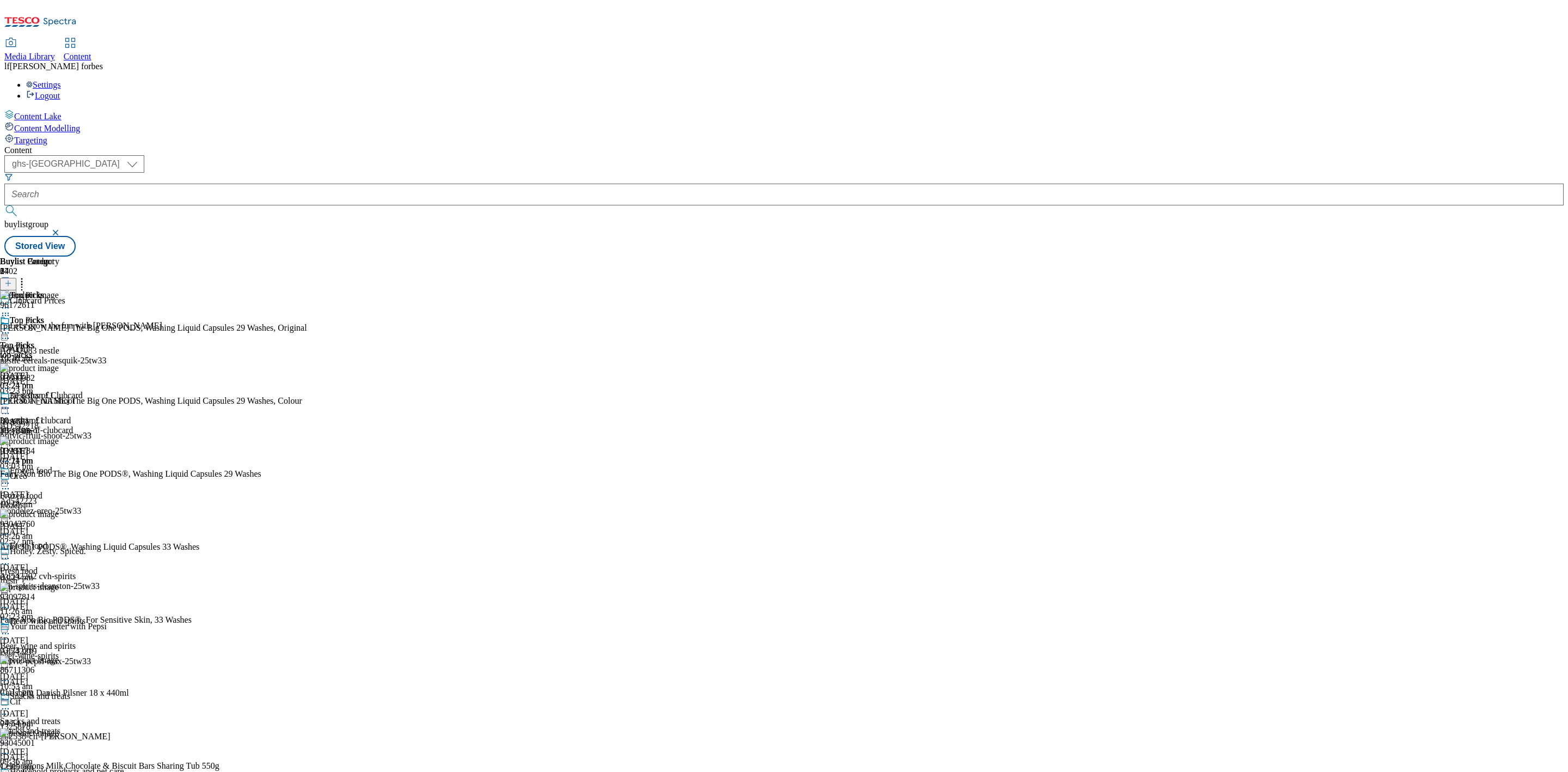
scroll to position [245, 0]
click at [47, 541] on div "Fresh food" at bounding box center [28, 545] width 37 height 10
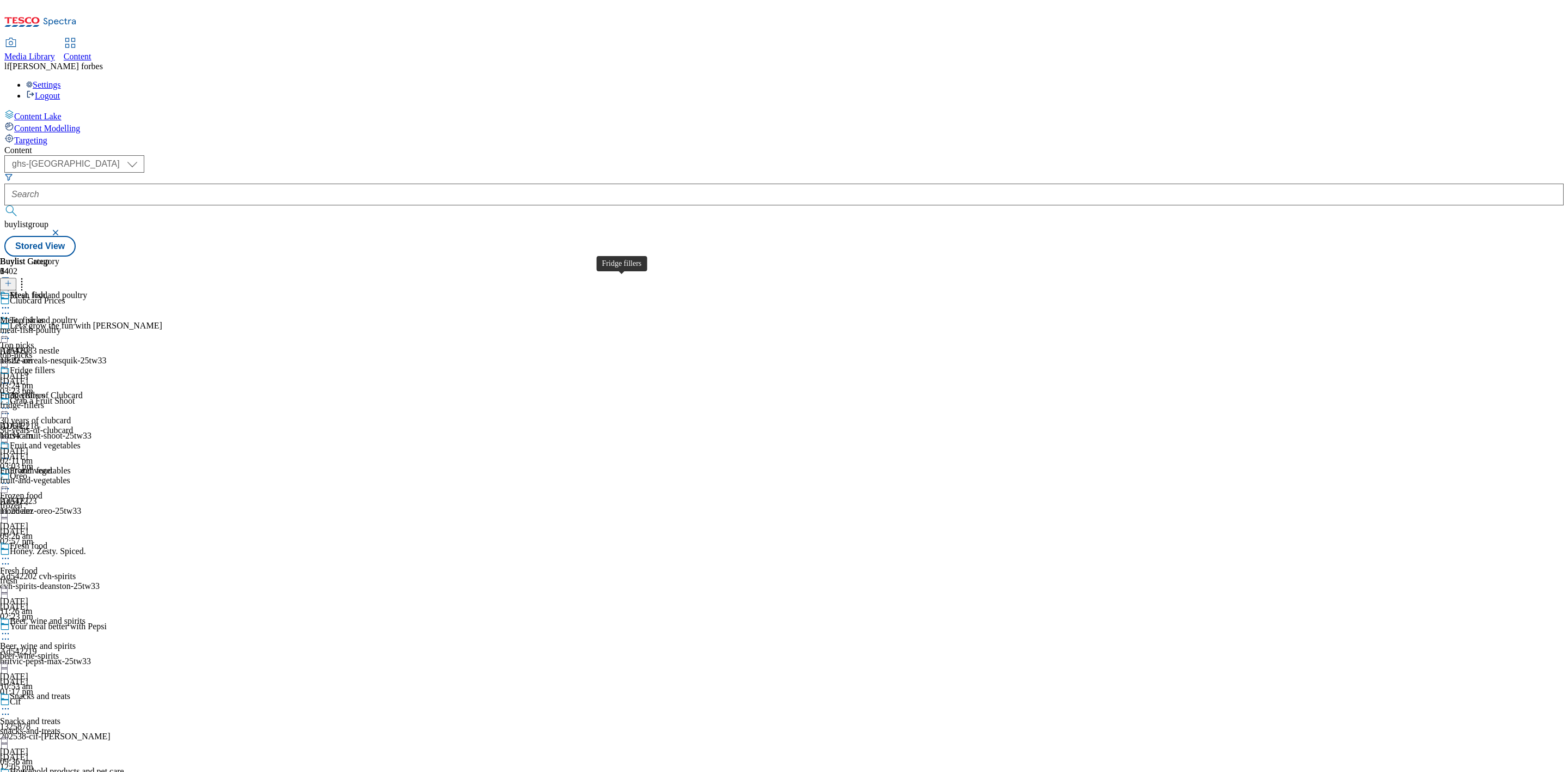
click at [55, 366] on div "Fridge fillers" at bounding box center [33, 370] width 45 height 10
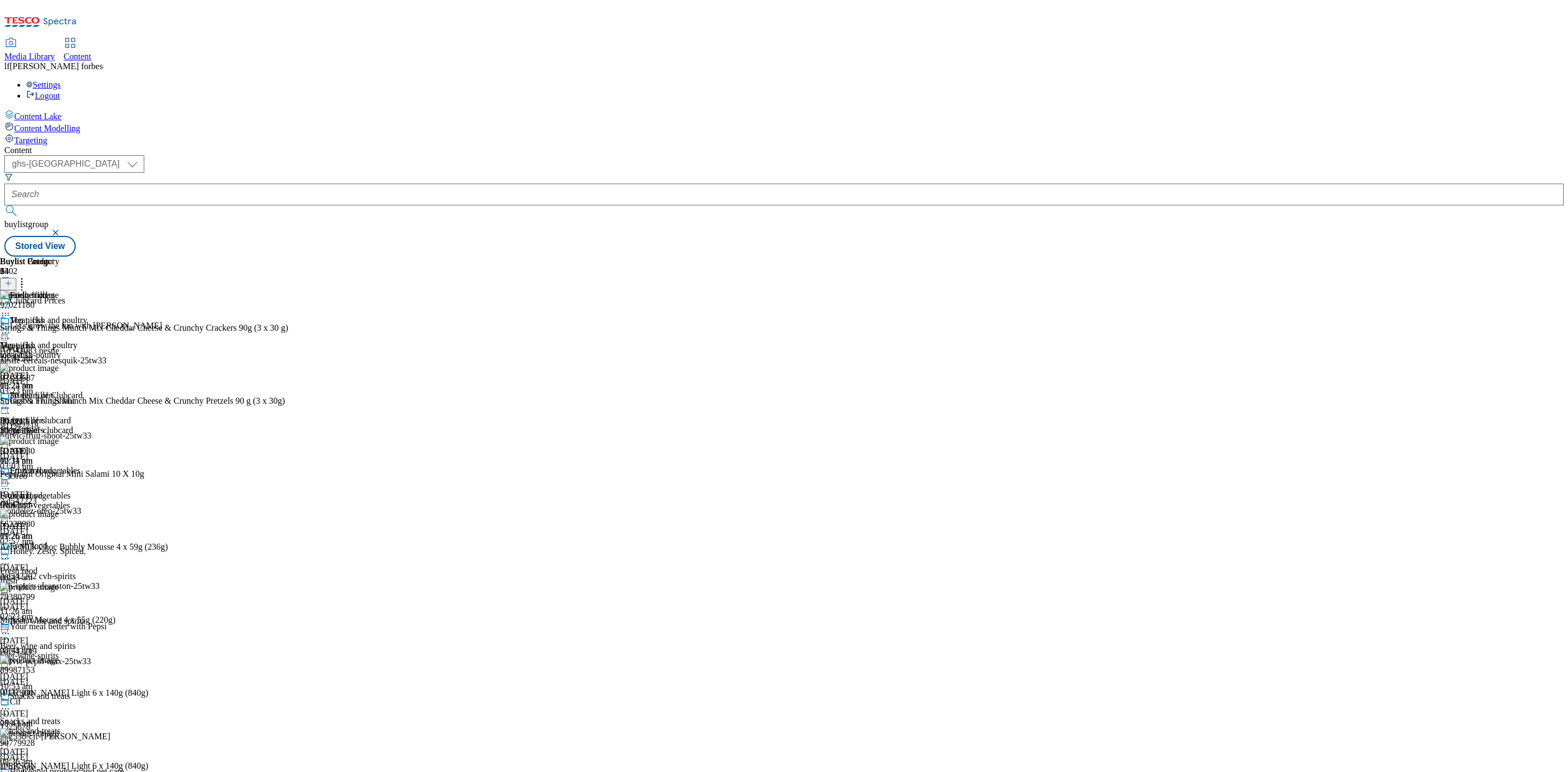
click at [9, 407] on circle at bounding box center [8, 408] width 2 height 2
click at [69, 527] on span "Un-publish" at bounding box center [51, 531] width 34 height 8
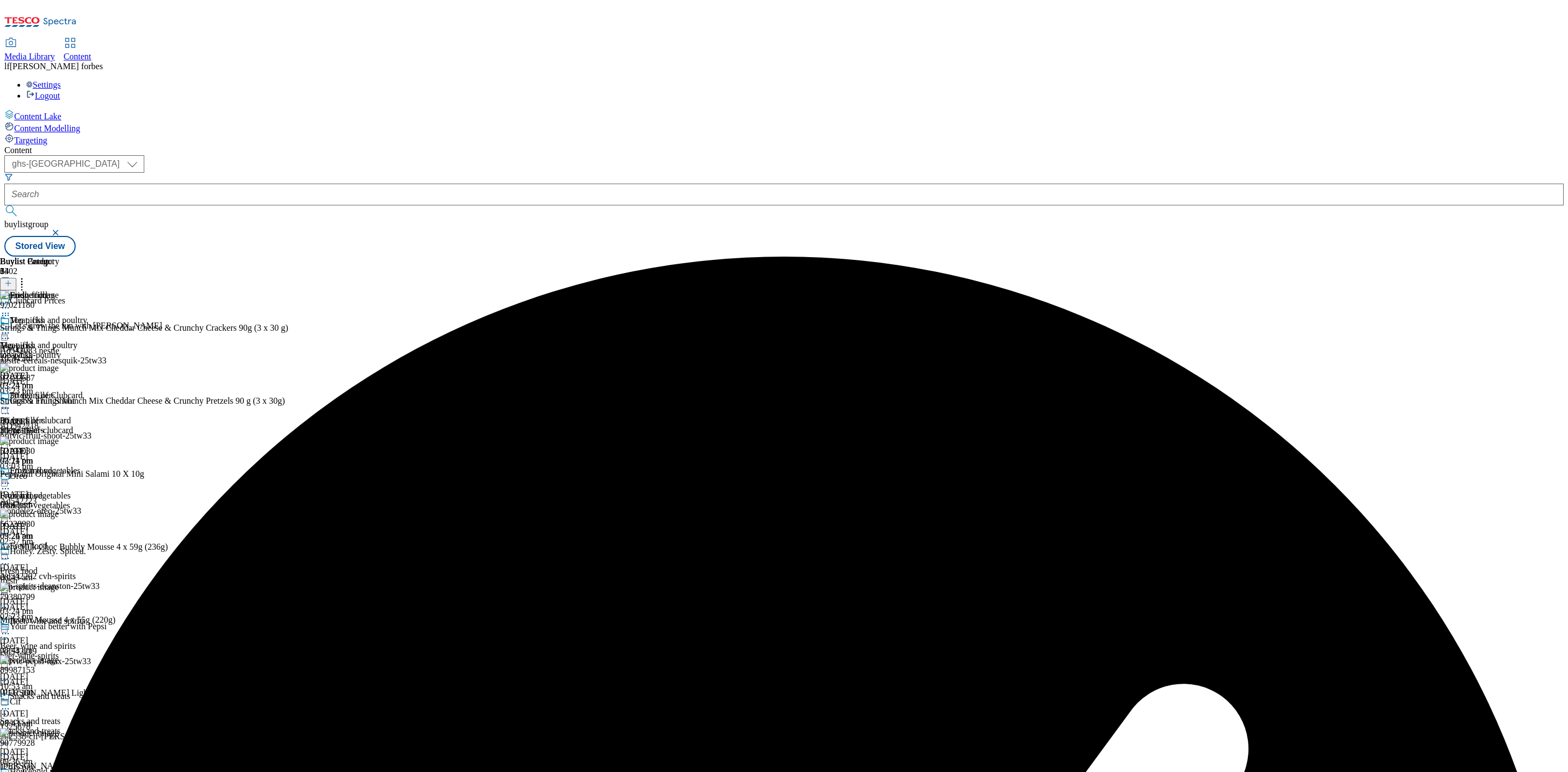
click at [11, 403] on icon at bounding box center [5, 408] width 11 height 11
click at [70, 490] on span "Un-preview" at bounding box center [52, 493] width 36 height 8
click at [12, 279] on icon at bounding box center [8, 283] width 7 height 7
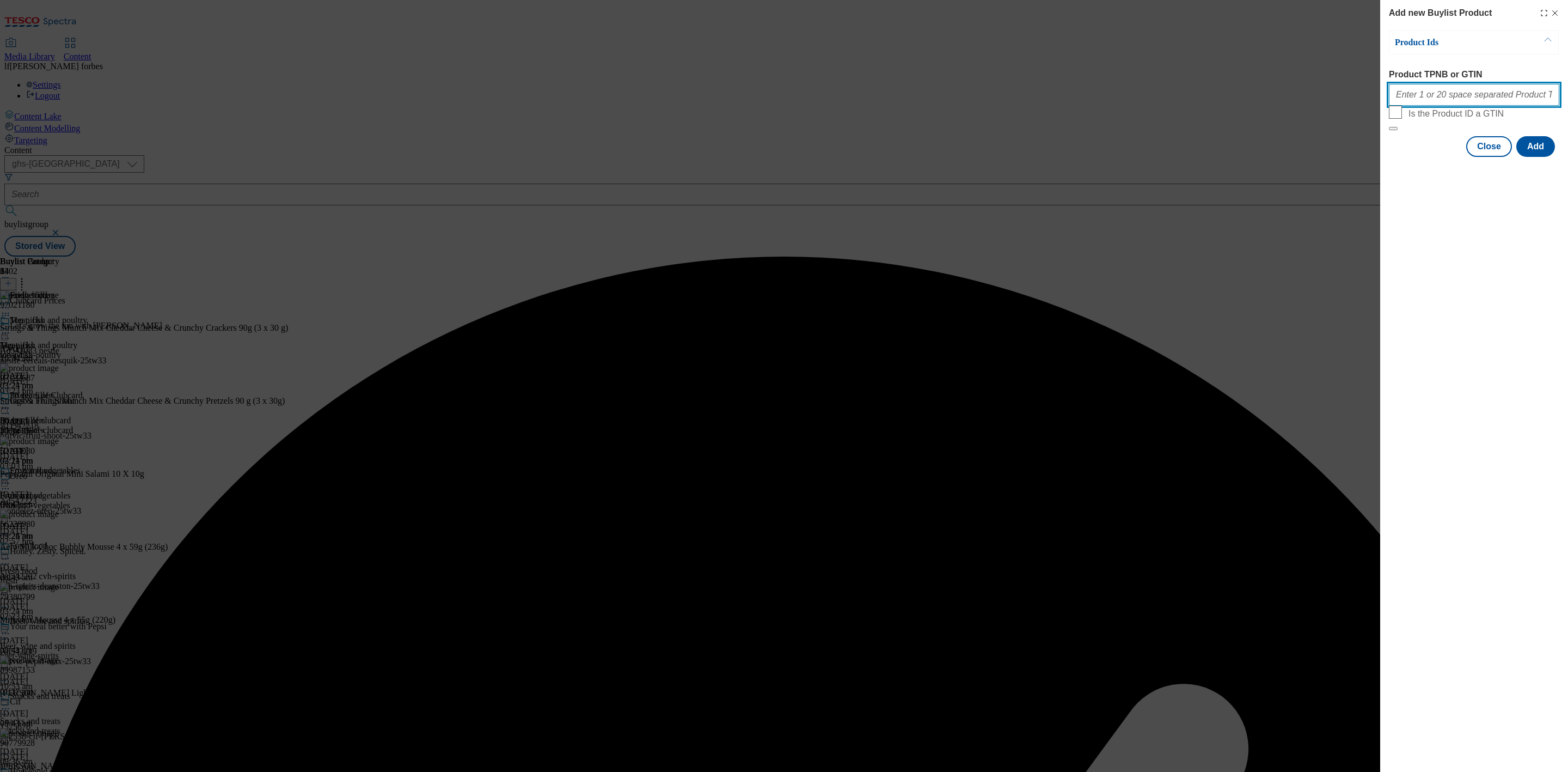
click at [1417, 93] on input "Product TPNB or GTIN" at bounding box center [1475, 94] width 170 height 22
paste input "97021180 97122687"
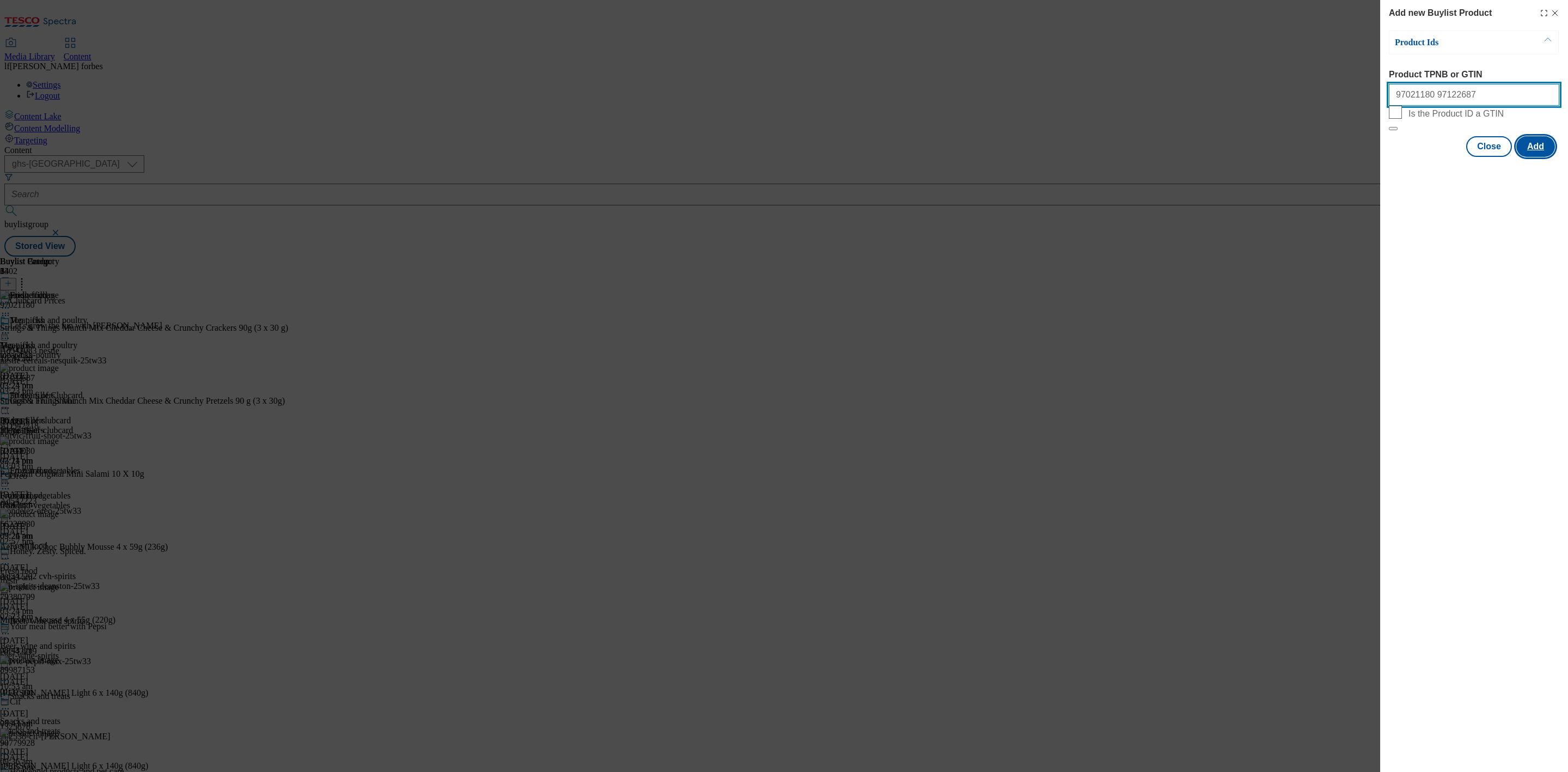
type input "97021180 97122687"
click at [1536, 157] on button "Add" at bounding box center [1535, 146] width 39 height 21
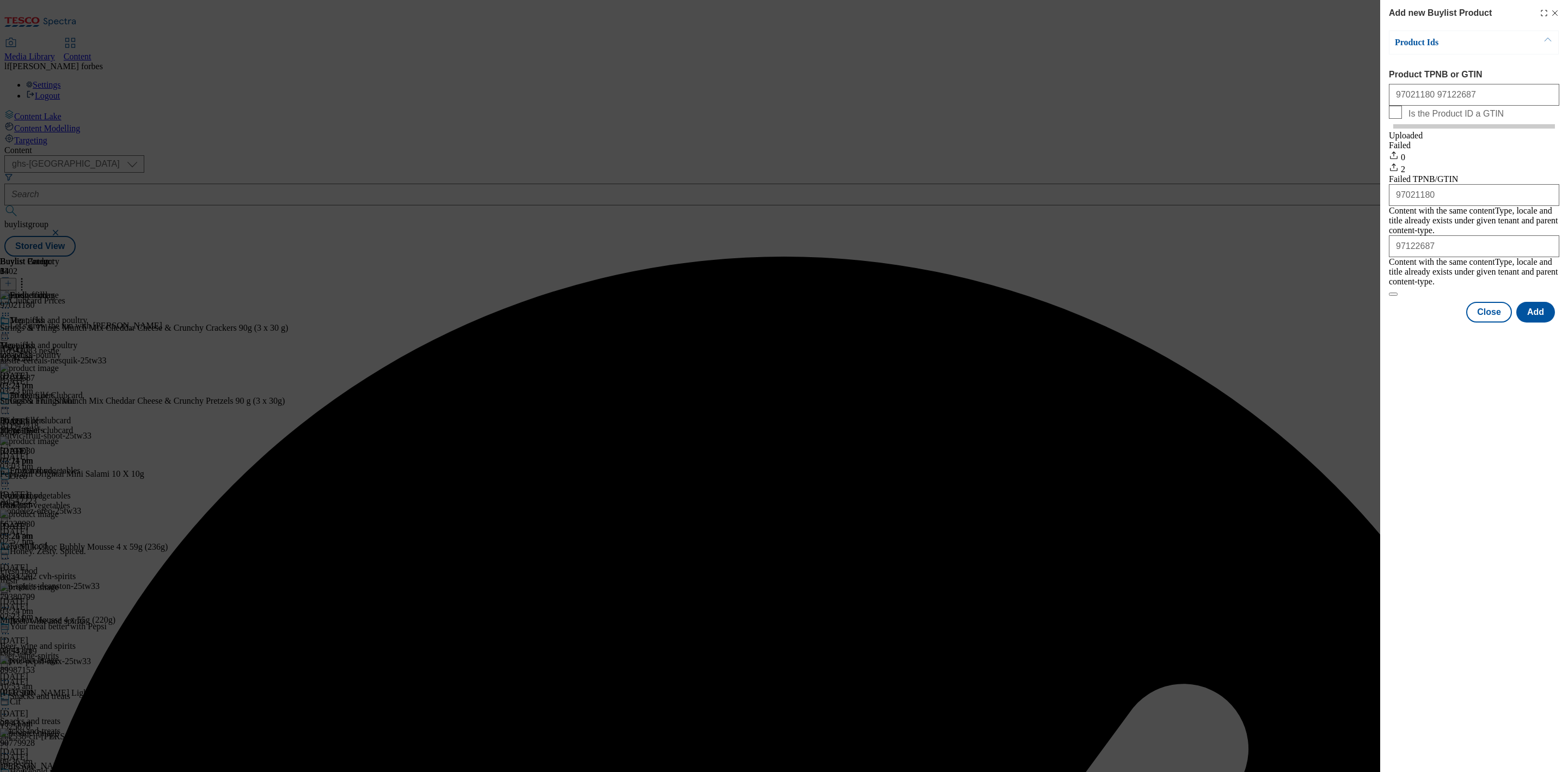
click at [703, 285] on div "Add new Buylist Product Product Ids Product TPNB or GTIN 97021180 97122687 Is t…" at bounding box center [784, 386] width 1568 height 772
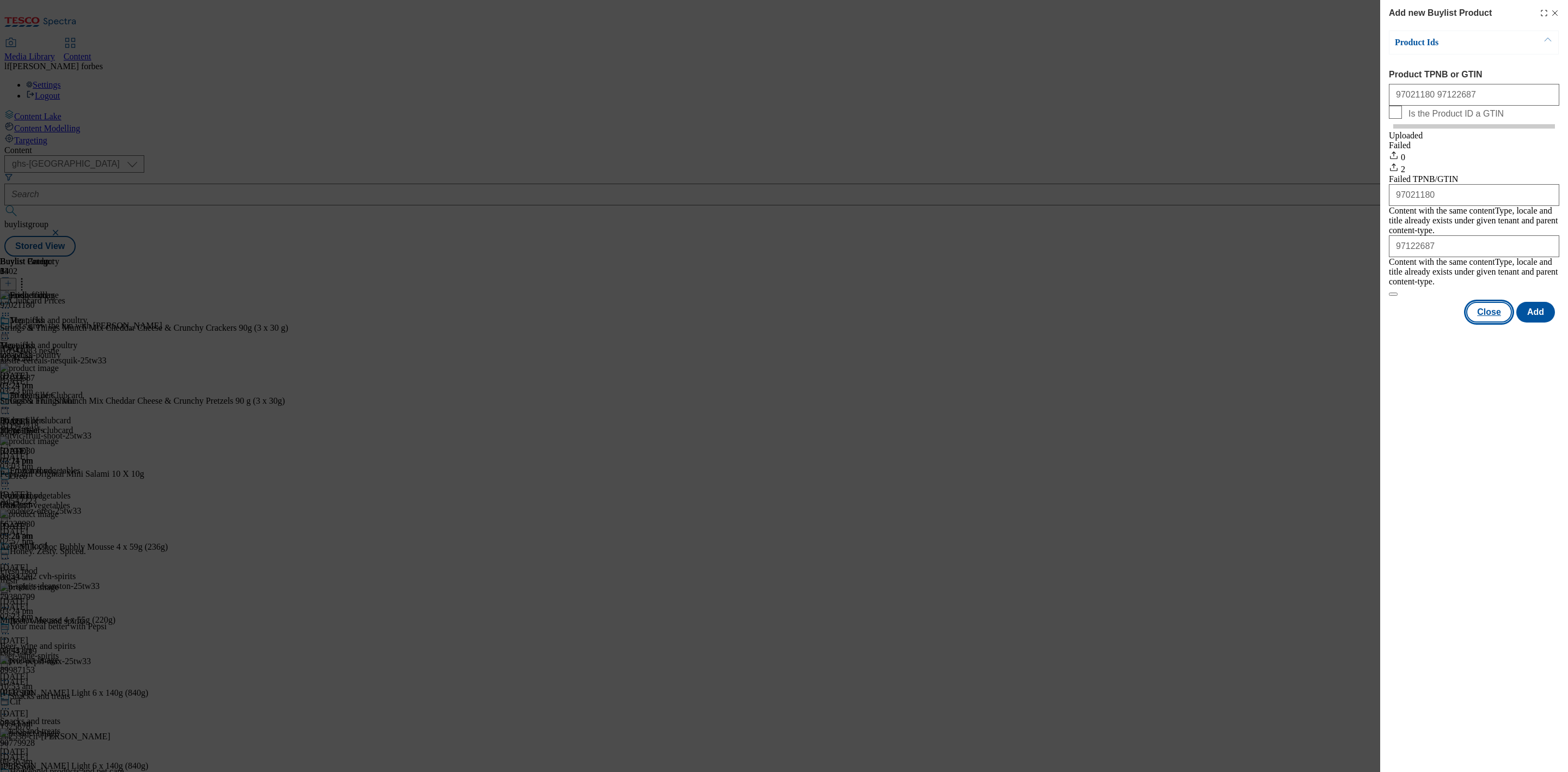
click at [1483, 304] on button "Close" at bounding box center [1489, 312] width 45 height 21
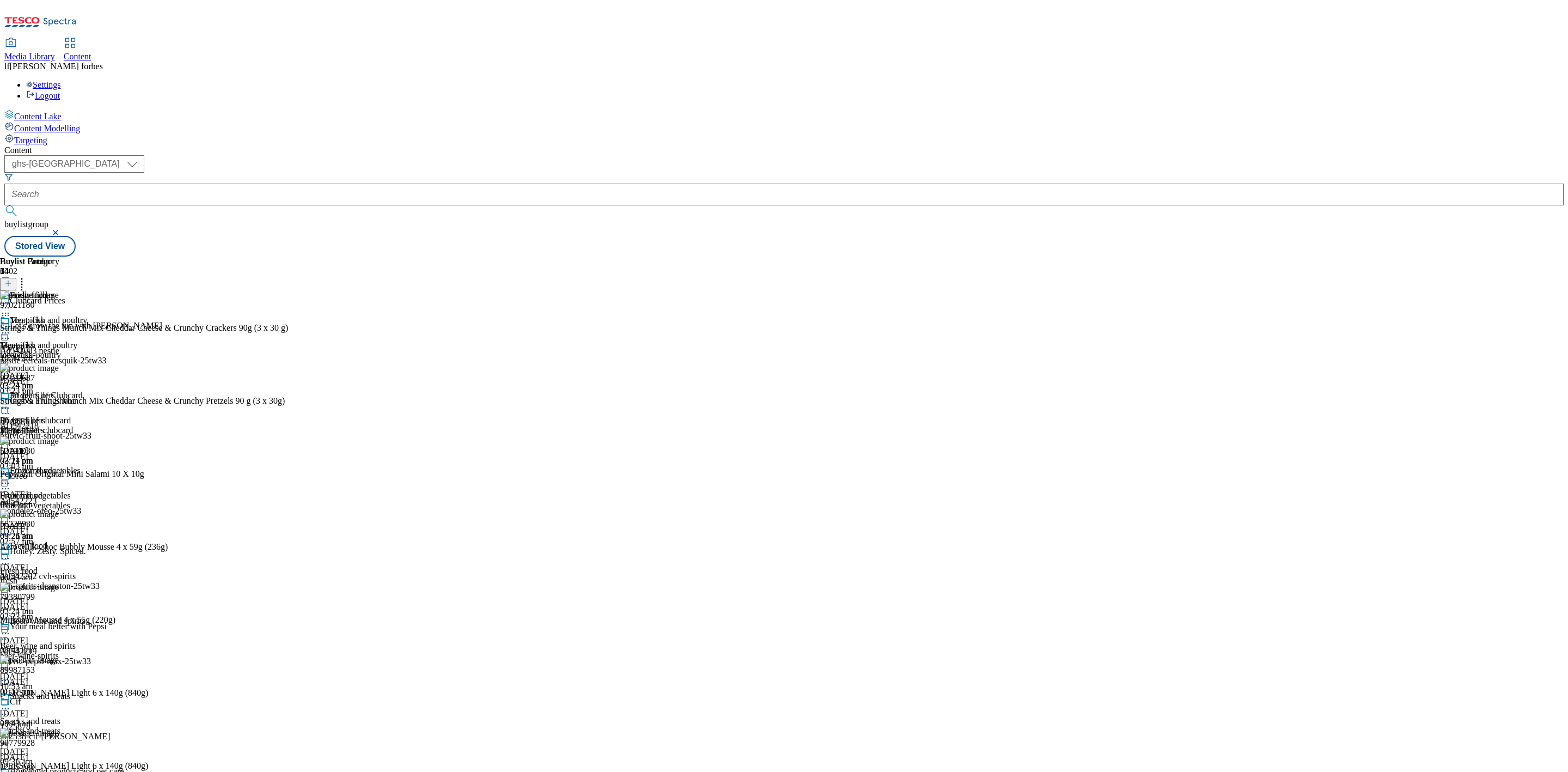
click at [27, 276] on icon at bounding box center [22, 281] width 11 height 11
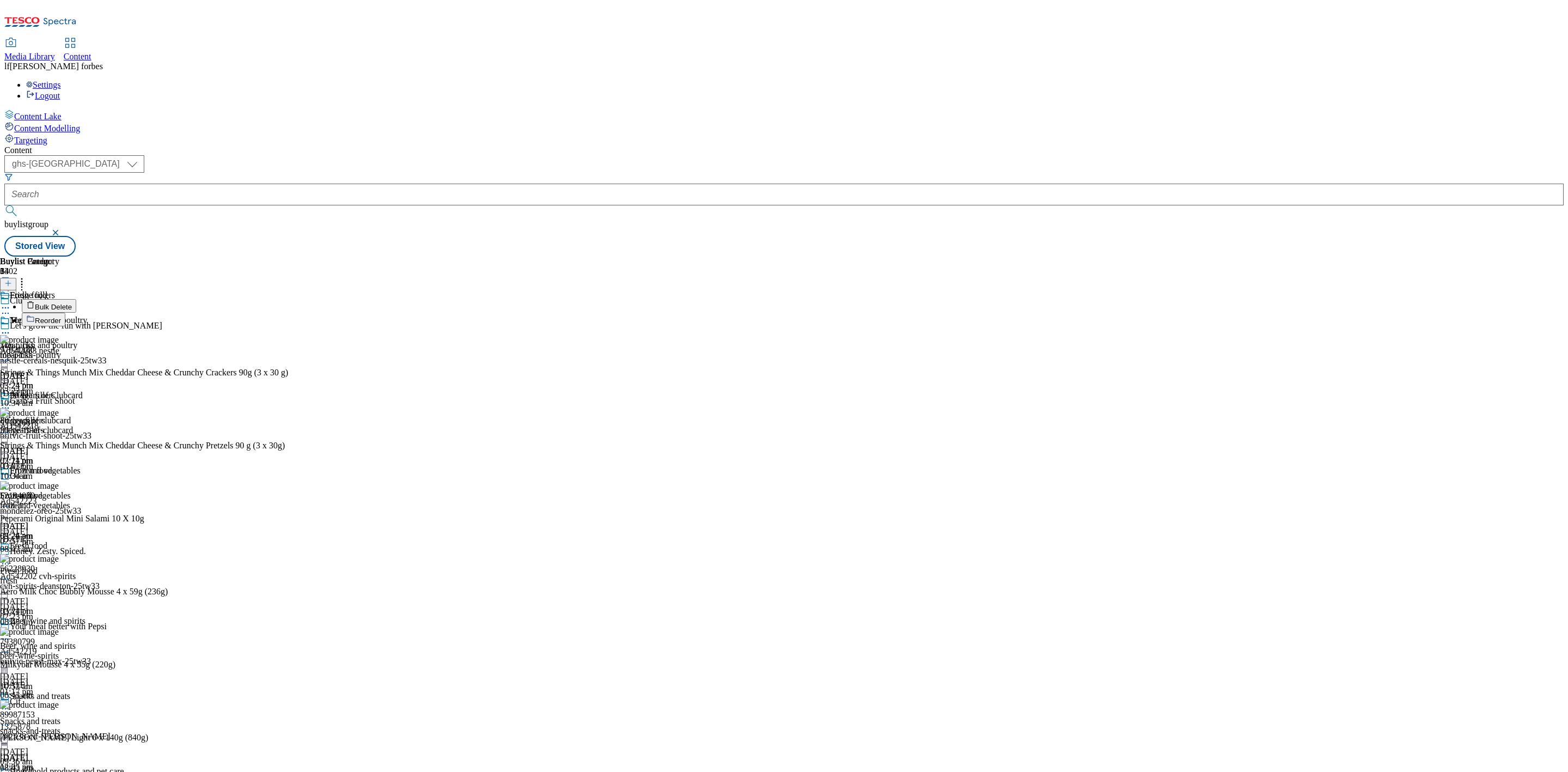
click at [65, 313] on button "Reorder" at bounding box center [44, 319] width 44 height 14
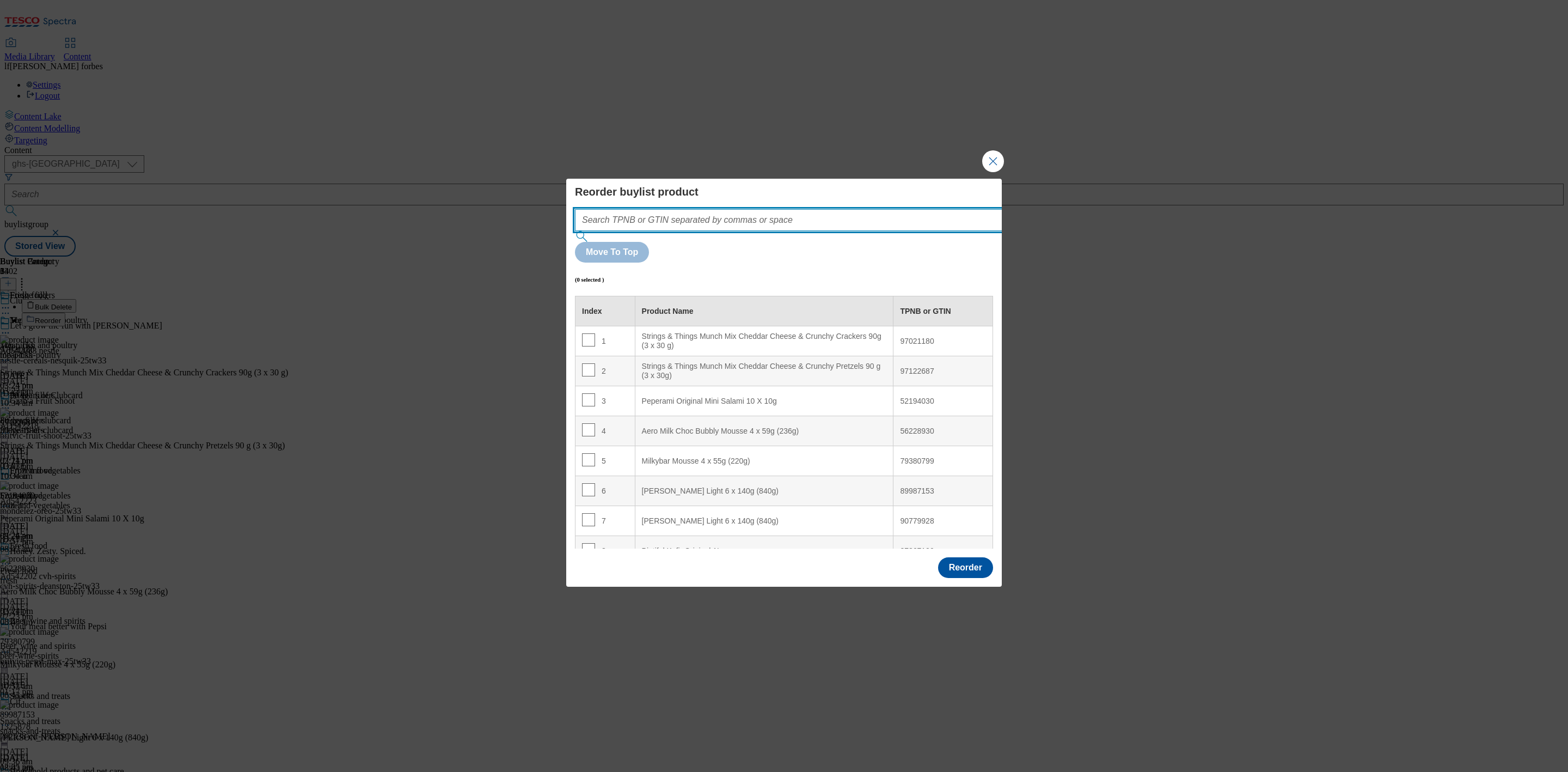
click at [626, 231] on input "Modal" at bounding box center [804, 220] width 460 height 22
paste input "97021180 97122687"
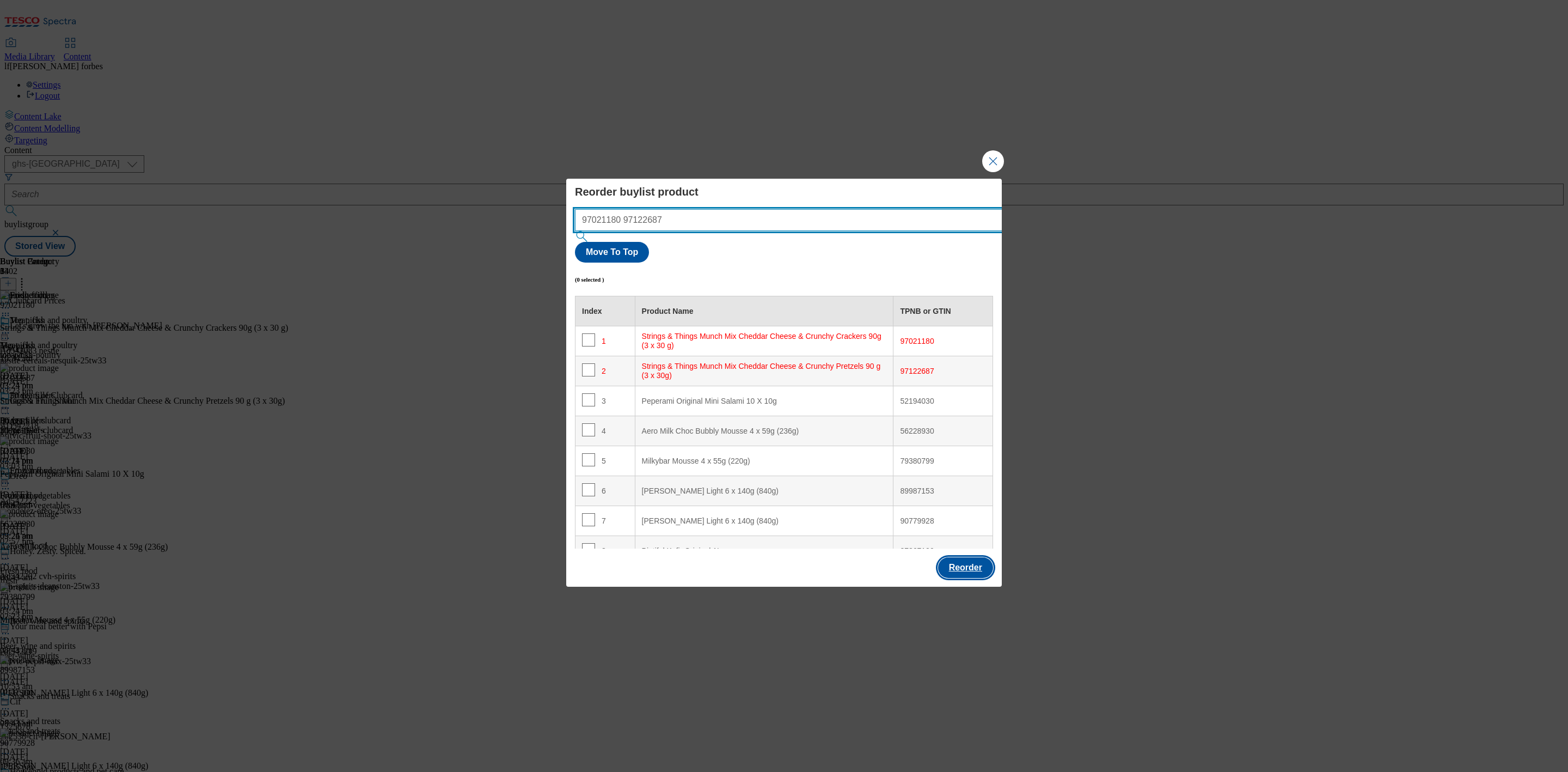
type input "97021180 97122687"
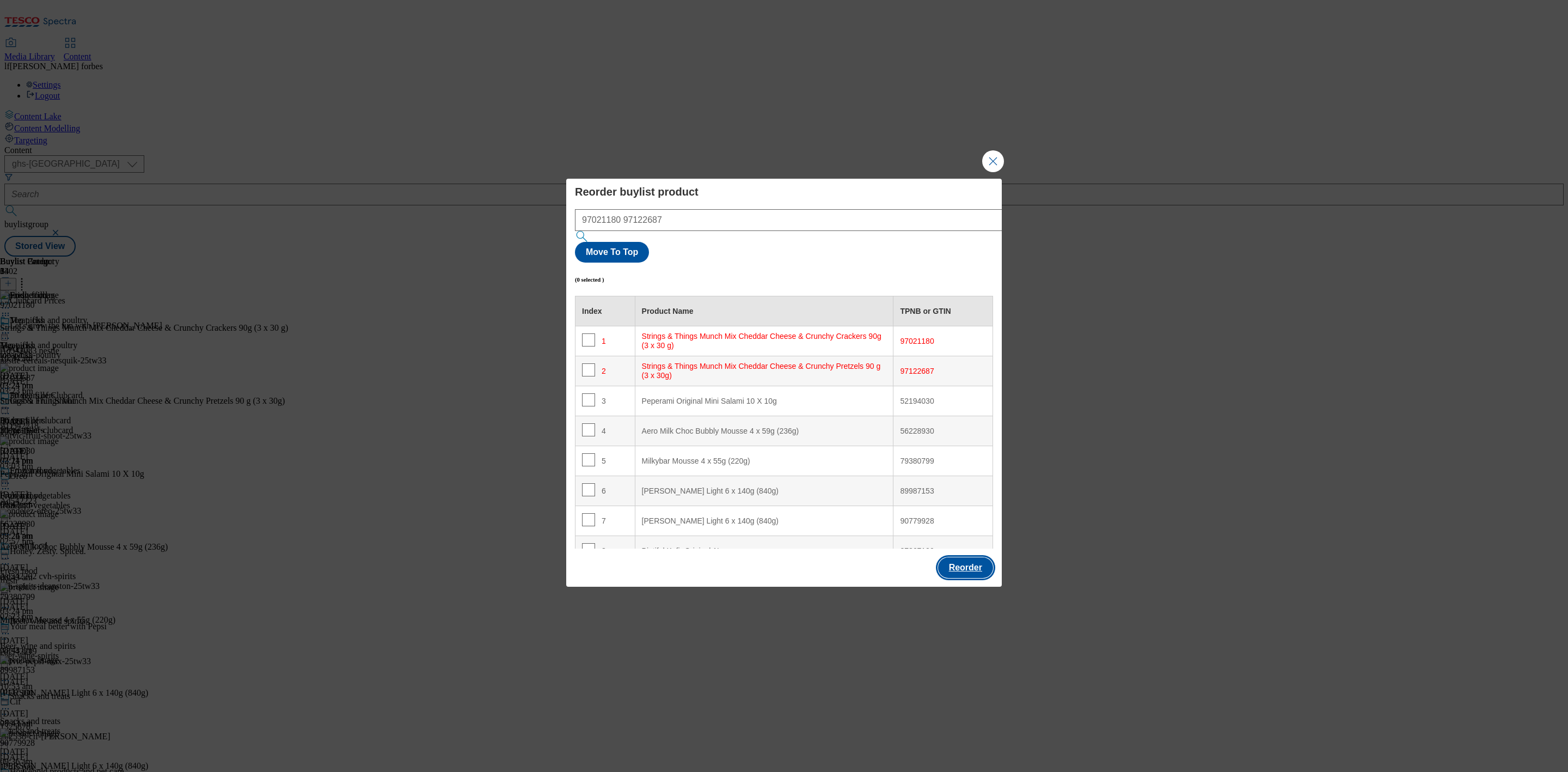
click at [970, 557] on button "Reorder" at bounding box center [965, 567] width 55 height 21
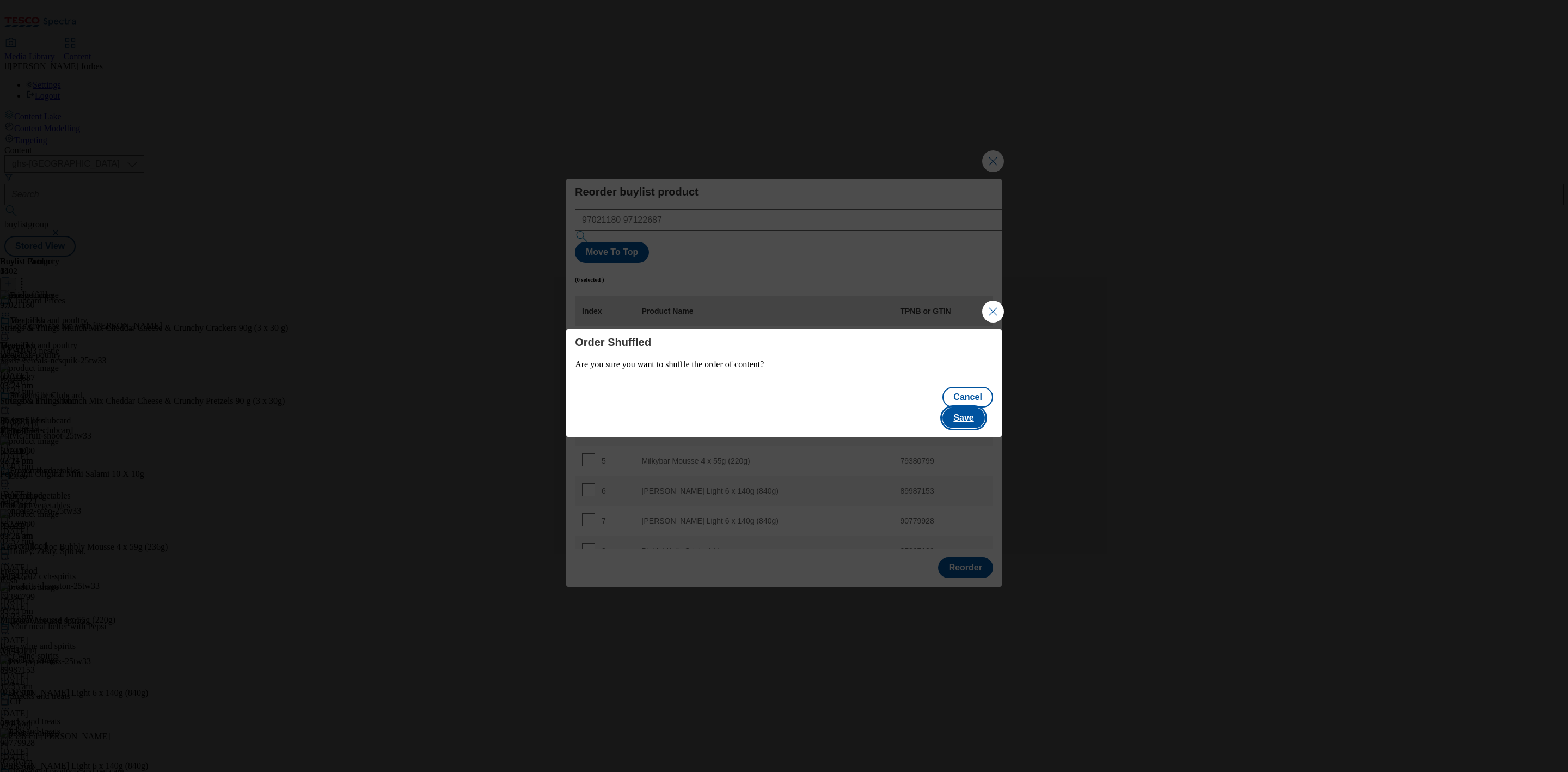
click at [968, 411] on button "Save" at bounding box center [963, 417] width 42 height 21
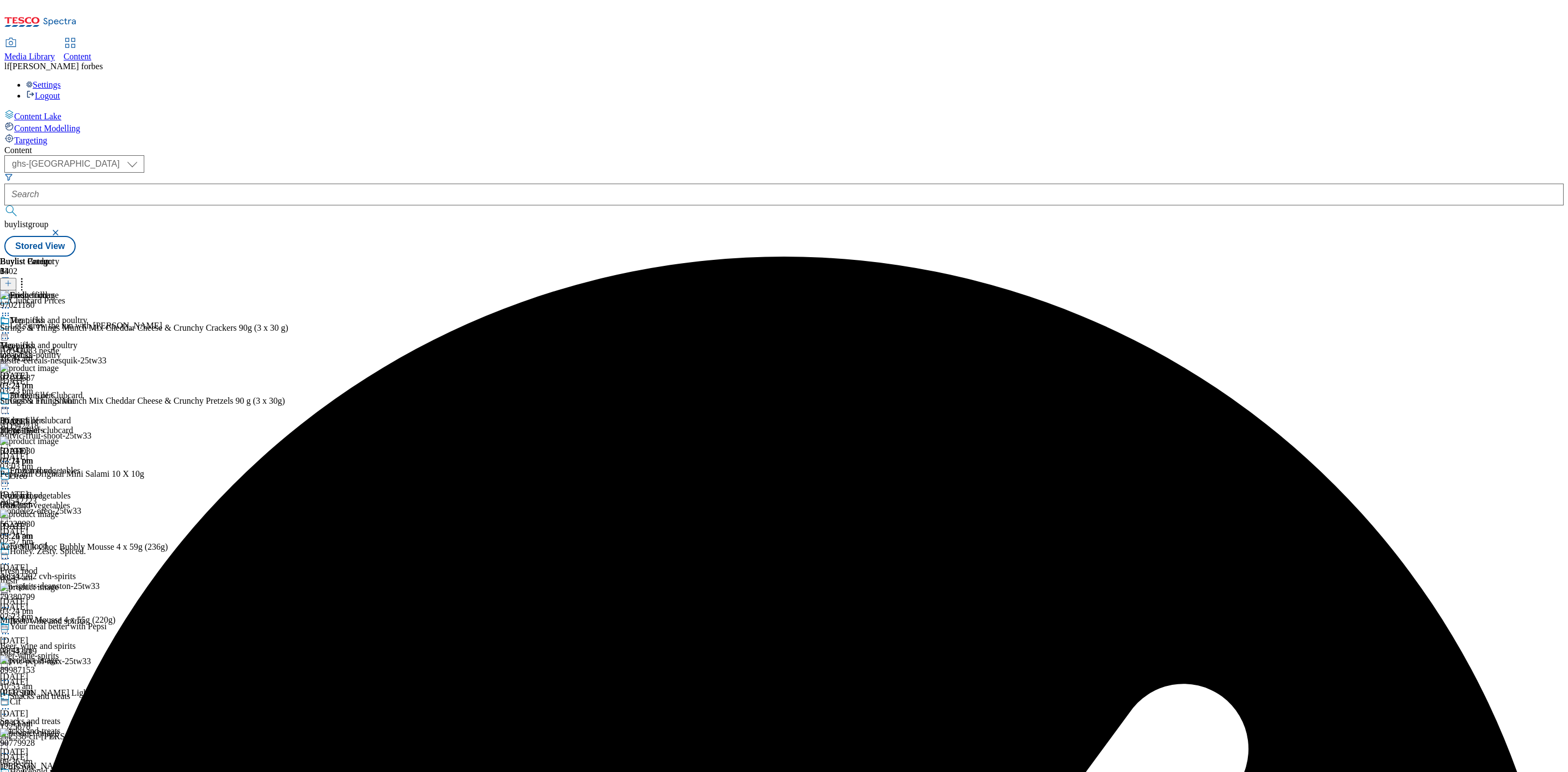
click at [11, 403] on icon at bounding box center [5, 408] width 11 height 11
click at [63, 474] on button "Preview" at bounding box center [43, 481] width 42 height 13
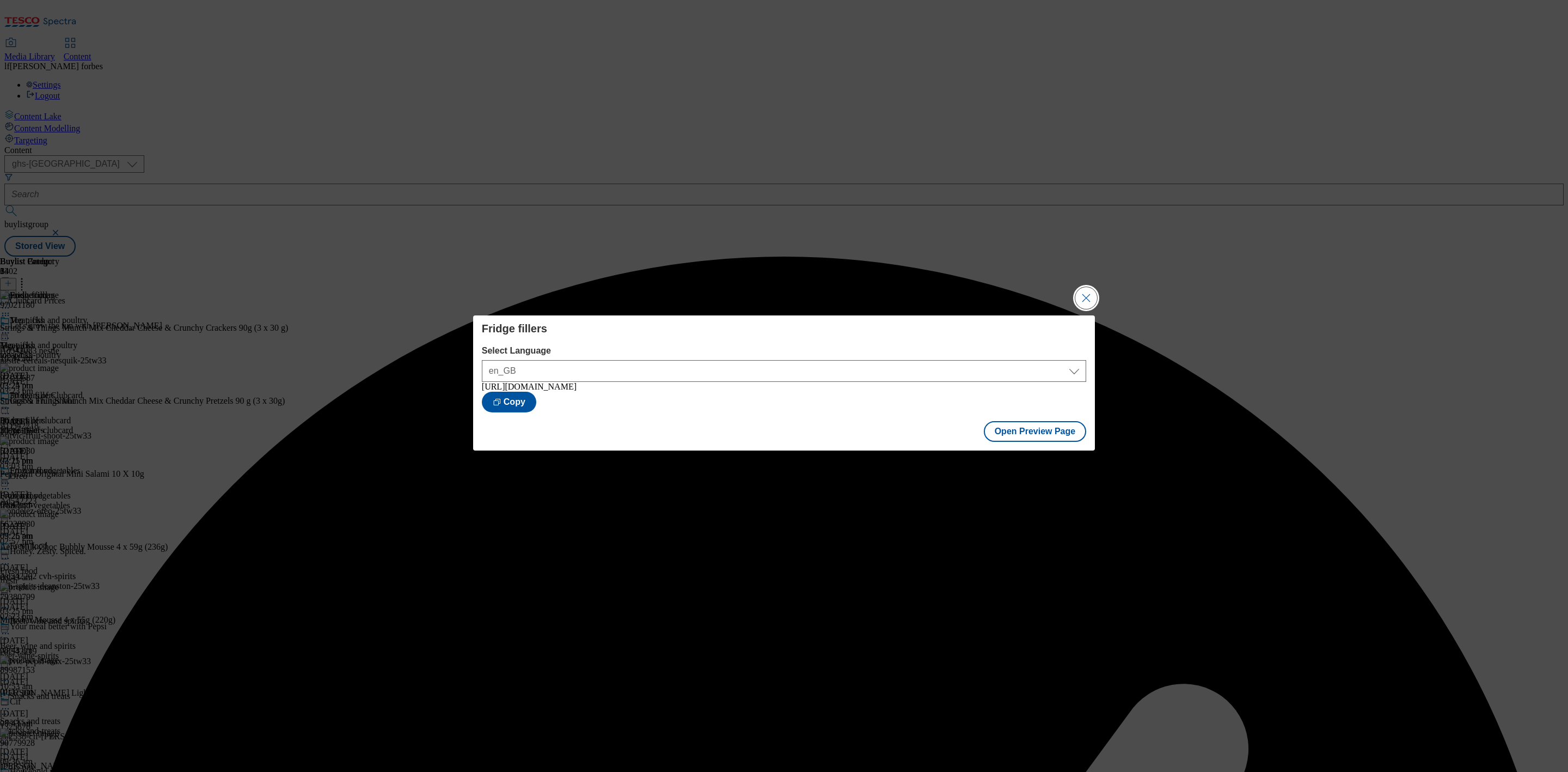
click at [1090, 287] on button "Close Modal" at bounding box center [1086, 298] width 22 height 22
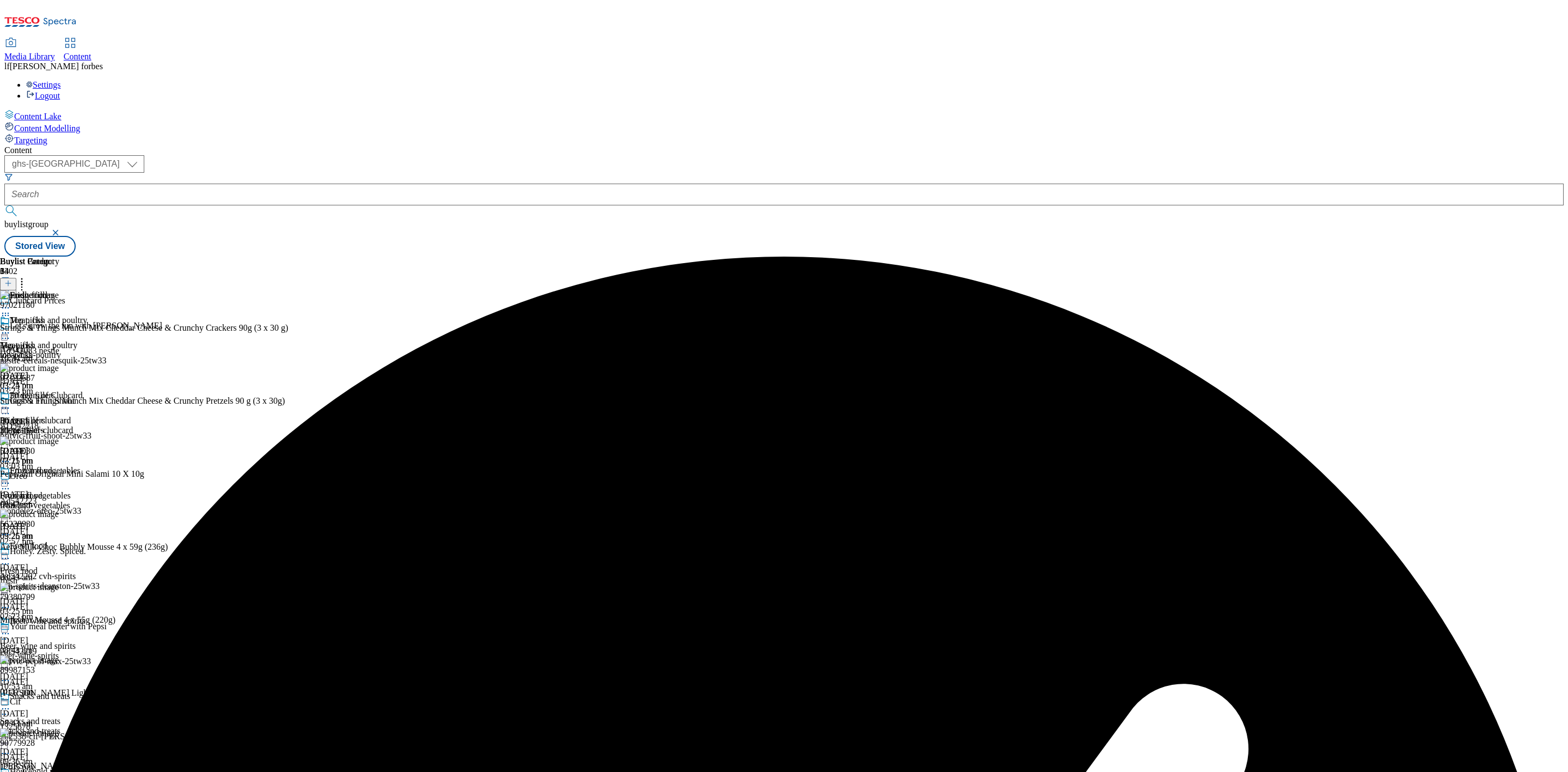
click at [11, 403] on icon at bounding box center [5, 408] width 11 height 11
click at [58, 514] on span "Publish" at bounding box center [45, 518] width 24 height 8
